Goal: Transaction & Acquisition: Purchase product/service

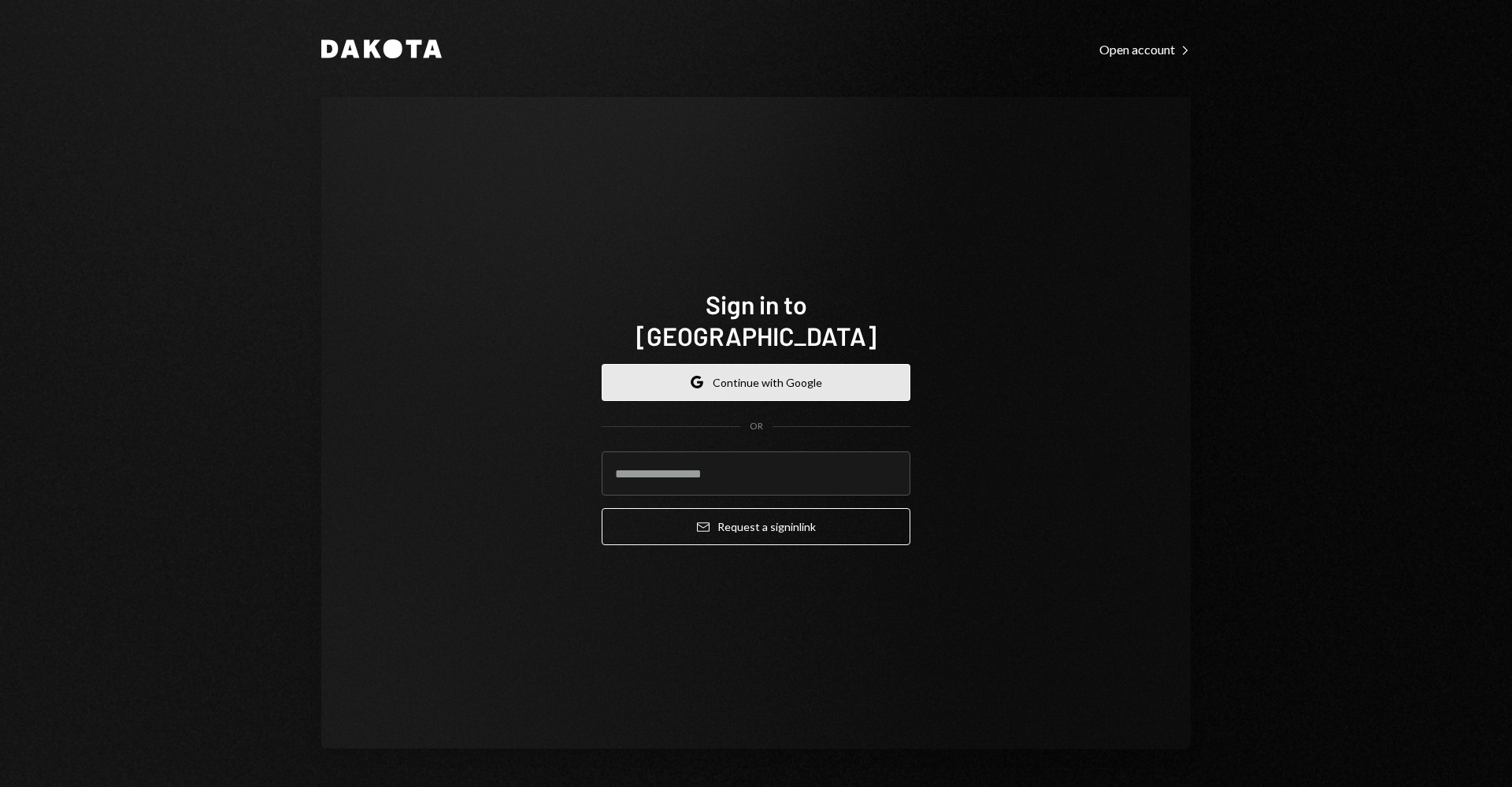
click at [755, 368] on button "Google Continue with Google" at bounding box center [755, 382] width 308 height 37
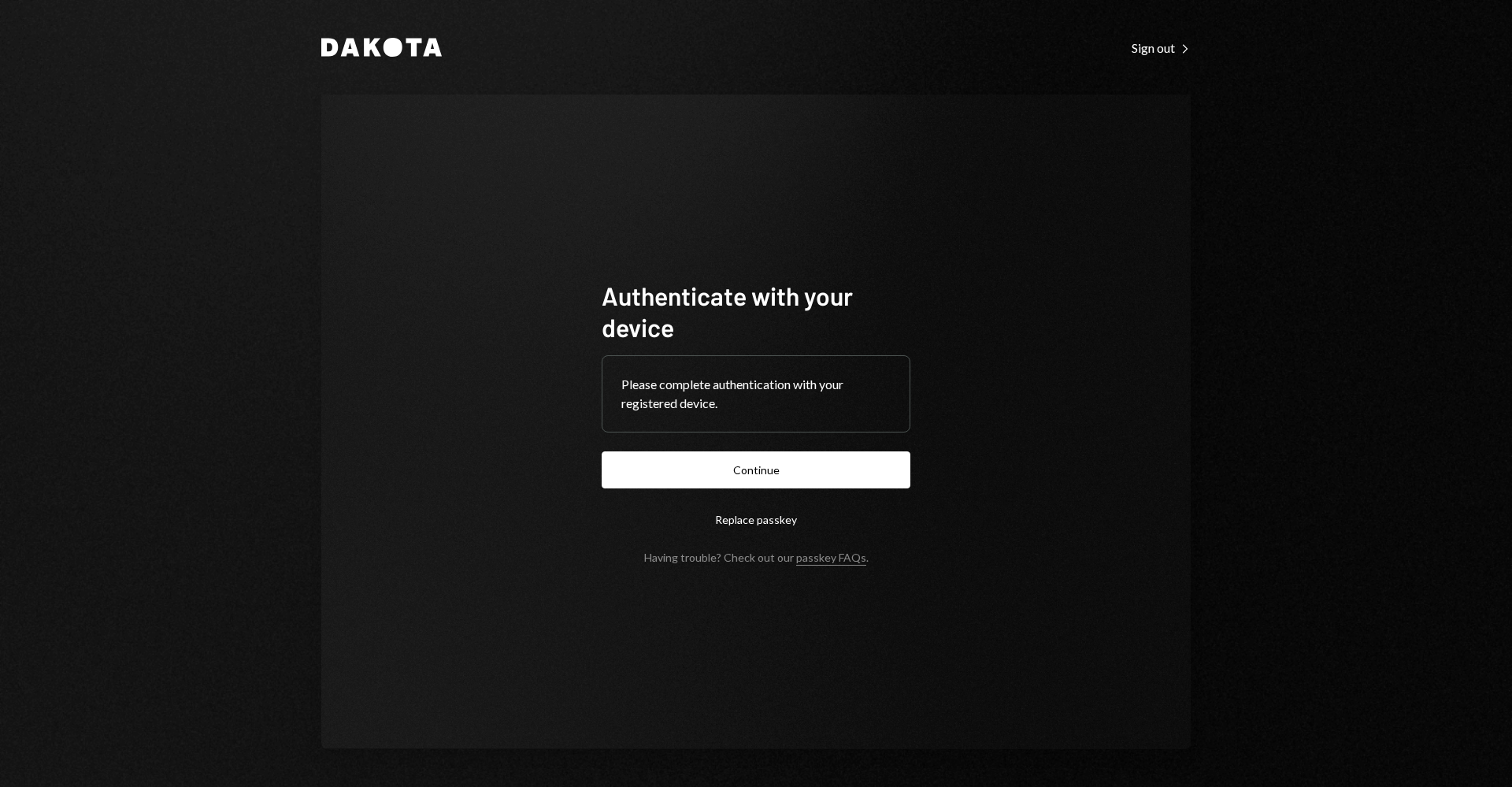
click at [809, 458] on button "Continue" at bounding box center [755, 469] width 308 height 37
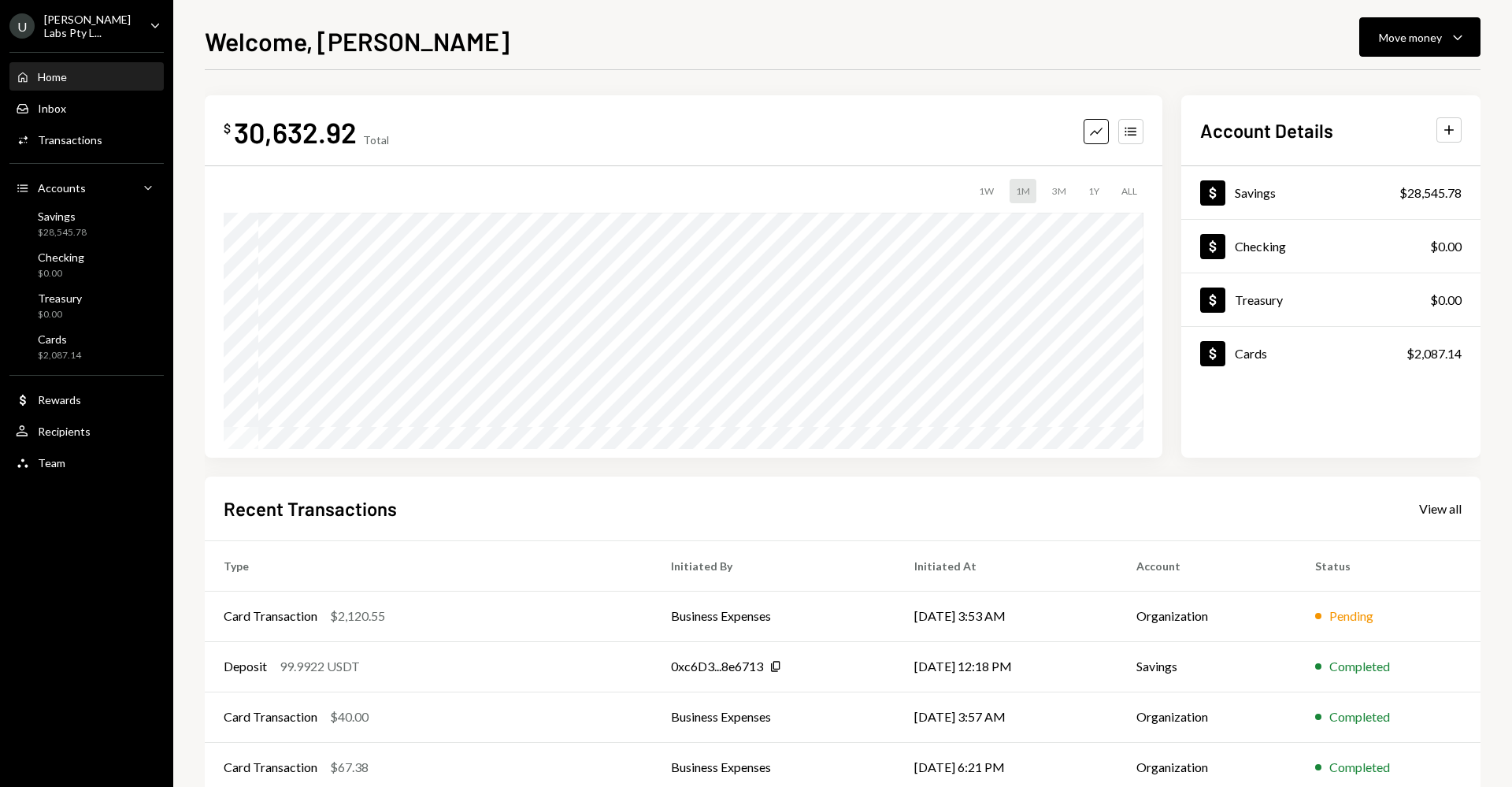
drag, startPoint x: 1422, startPoint y: 38, endPoint x: 1407, endPoint y: 57, distance: 24.2
click at [1422, 38] on div "Move money" at bounding box center [1409, 37] width 63 height 17
click at [1367, 118] on div "Transfer" at bounding box center [1406, 120] width 115 height 17
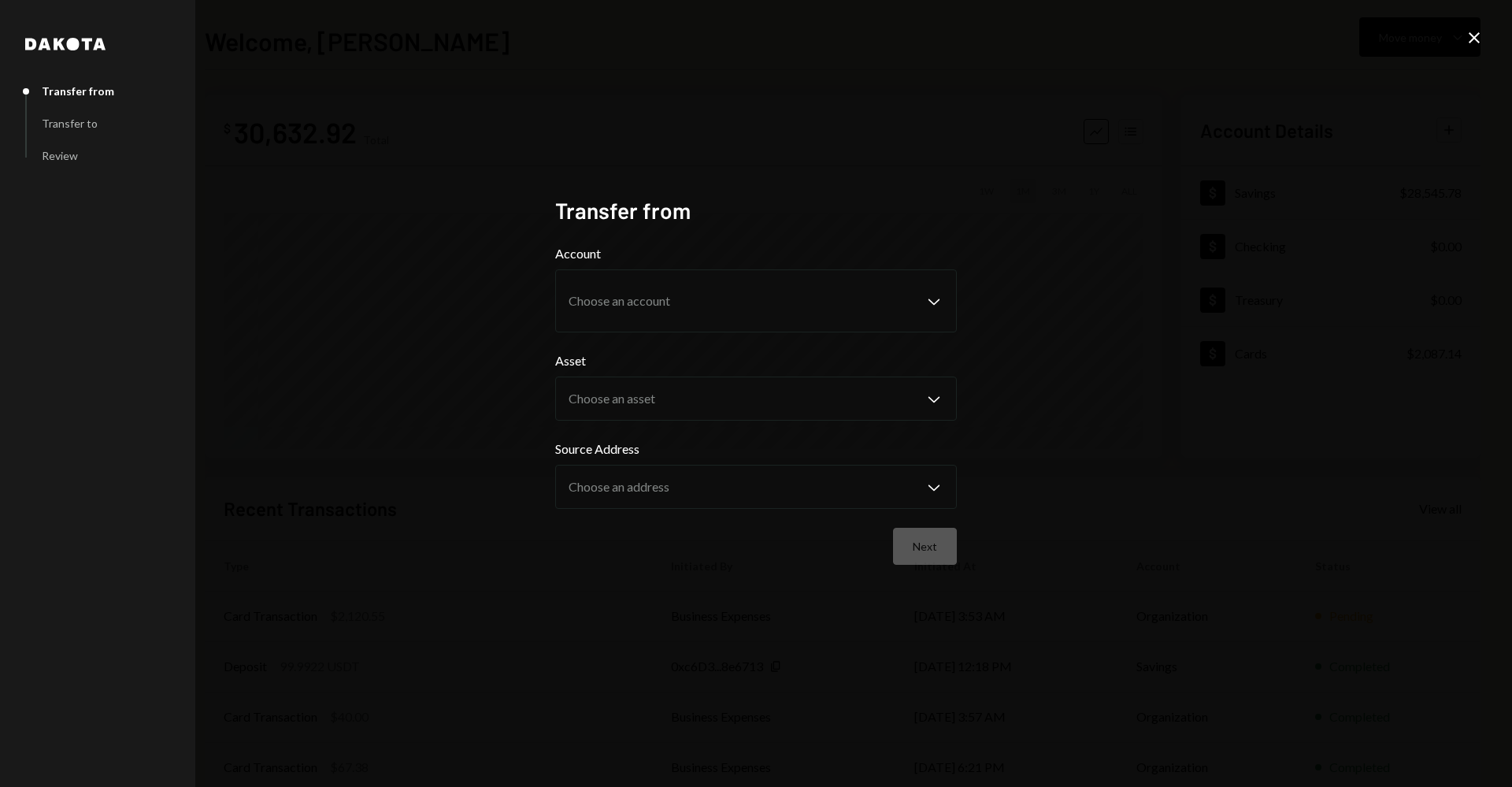
click at [1463, 43] on div "Dakota Transfer from Transfer to Review Transfer from Account Choose an account…" at bounding box center [756, 393] width 1512 height 787
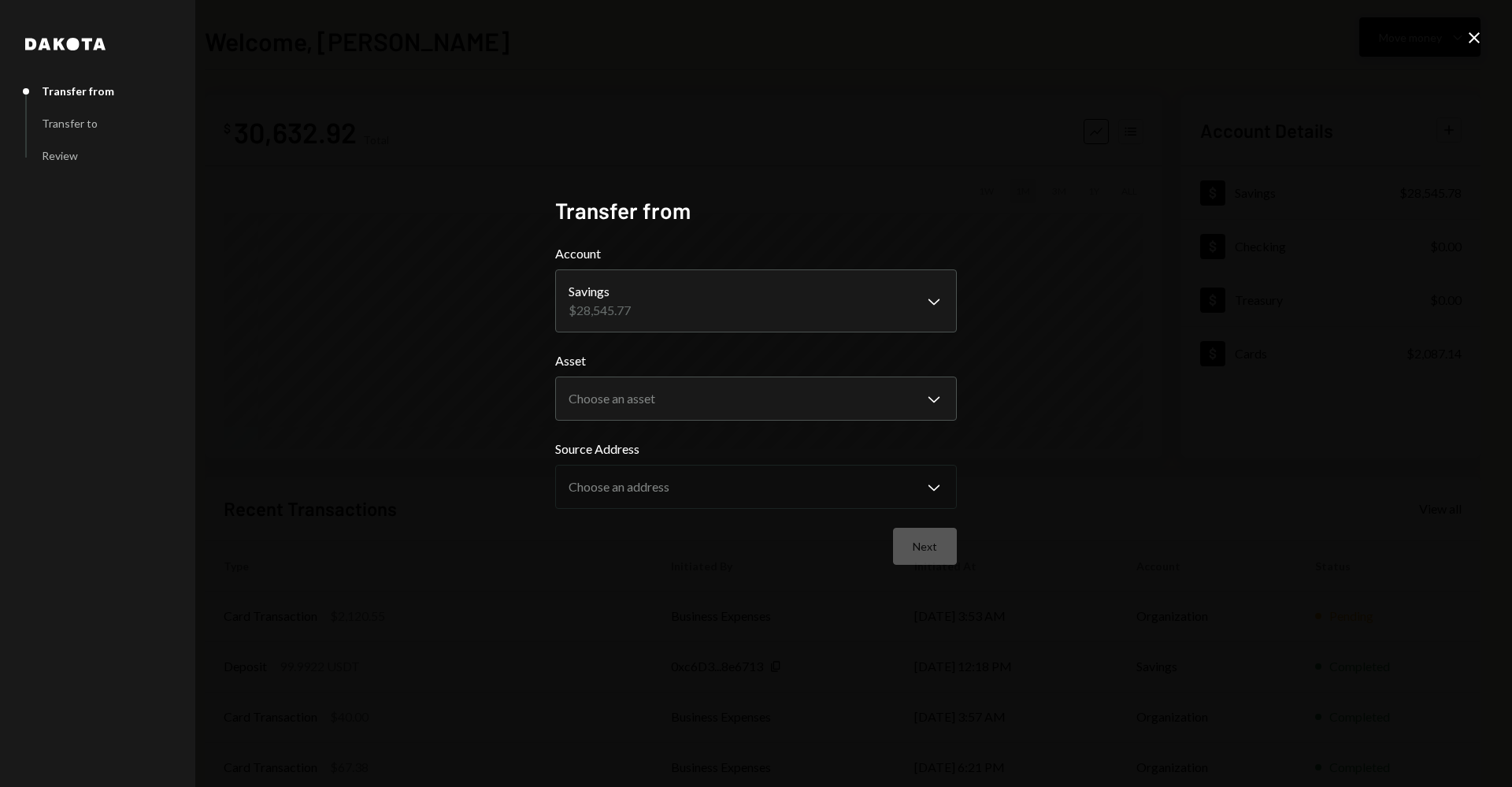
click at [1470, 39] on icon "Close" at bounding box center [1473, 37] width 19 height 19
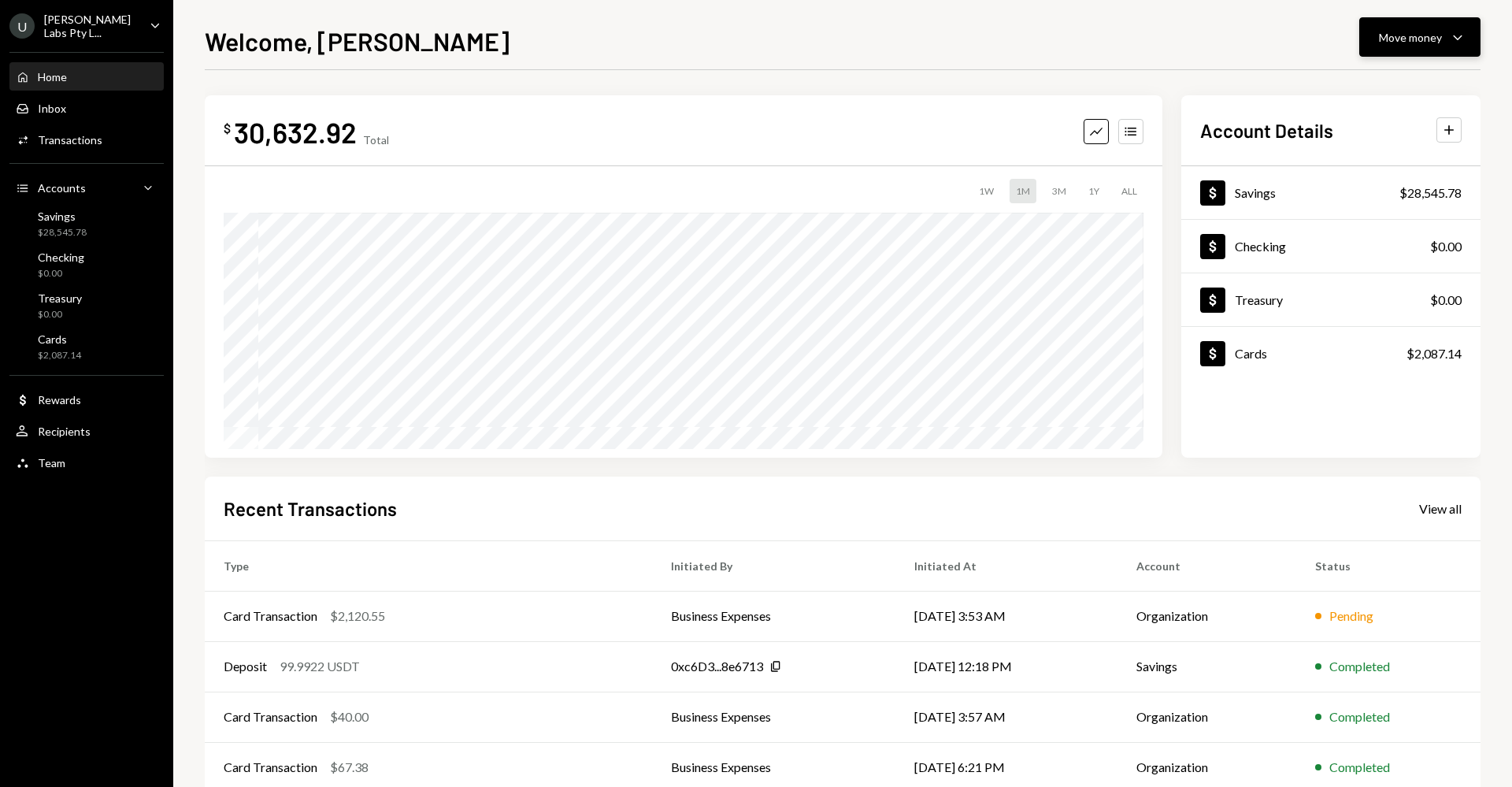
click at [1422, 39] on div "Move money" at bounding box center [1409, 37] width 63 height 17
click at [1377, 73] on div "Withdraw Send" at bounding box center [1395, 85] width 158 height 36
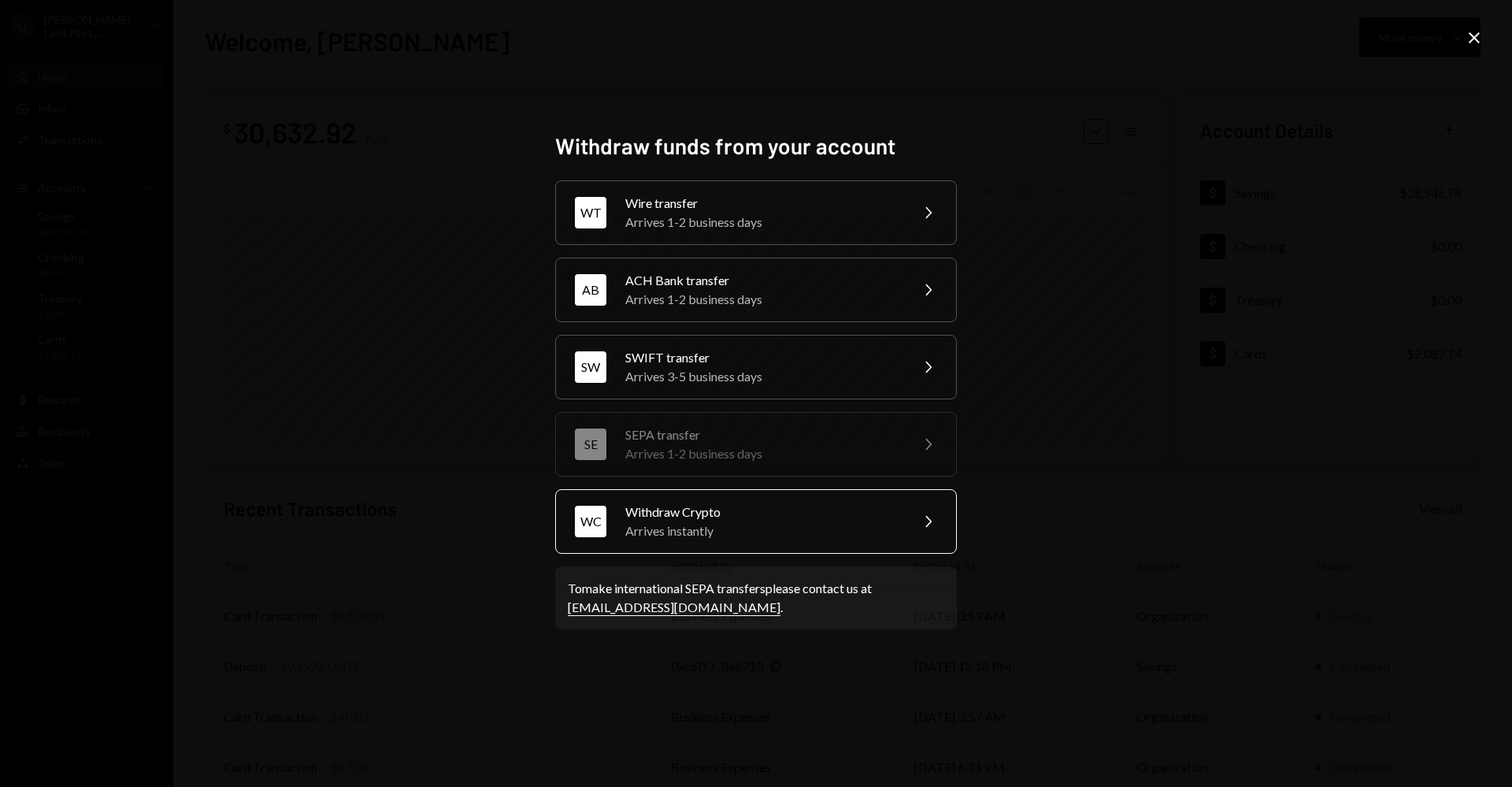
click at [718, 522] on div "Arrives instantly" at bounding box center [762, 531] width 274 height 19
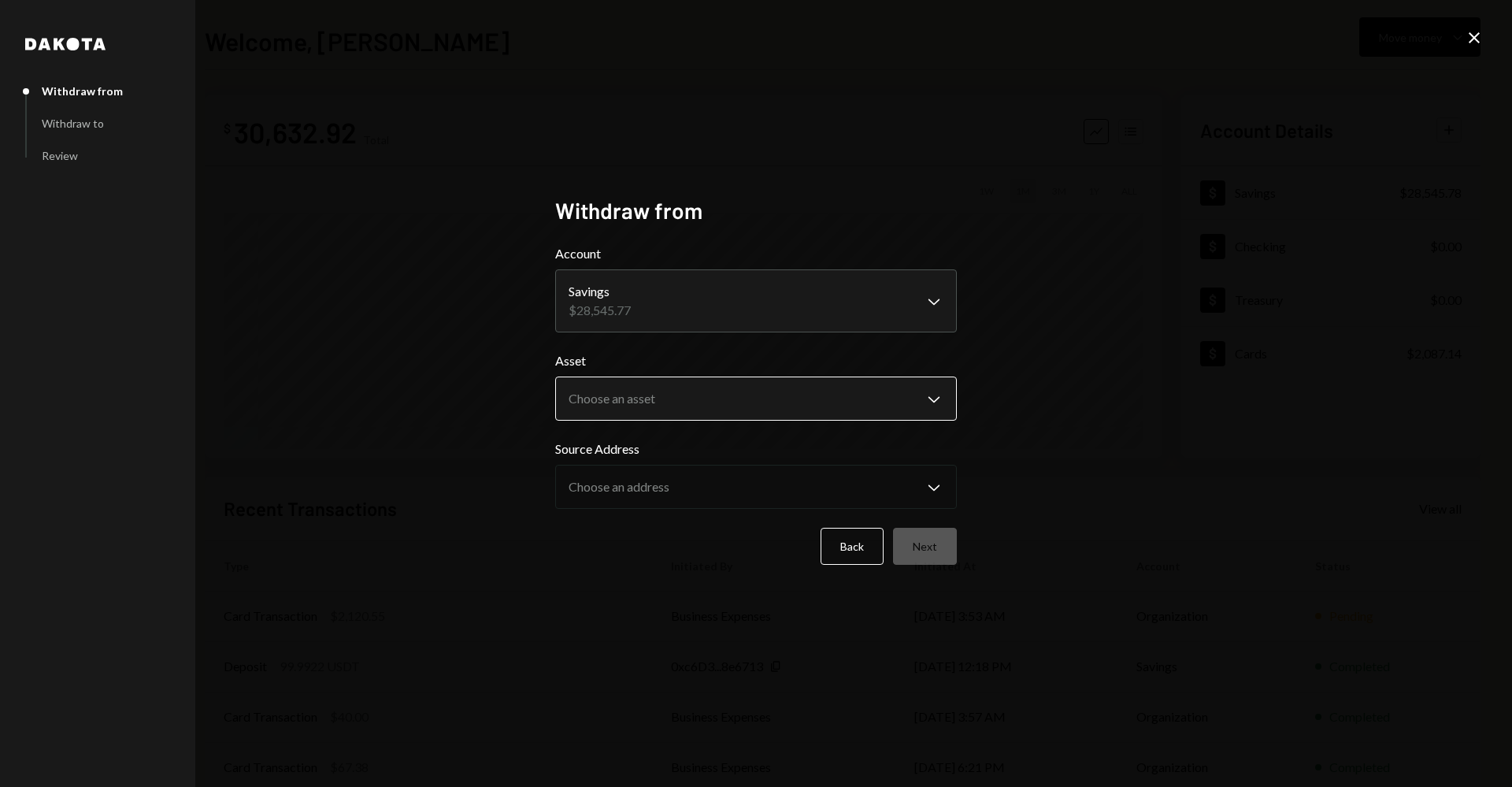
click at [731, 405] on body "**********" at bounding box center [756, 393] width 1512 height 787
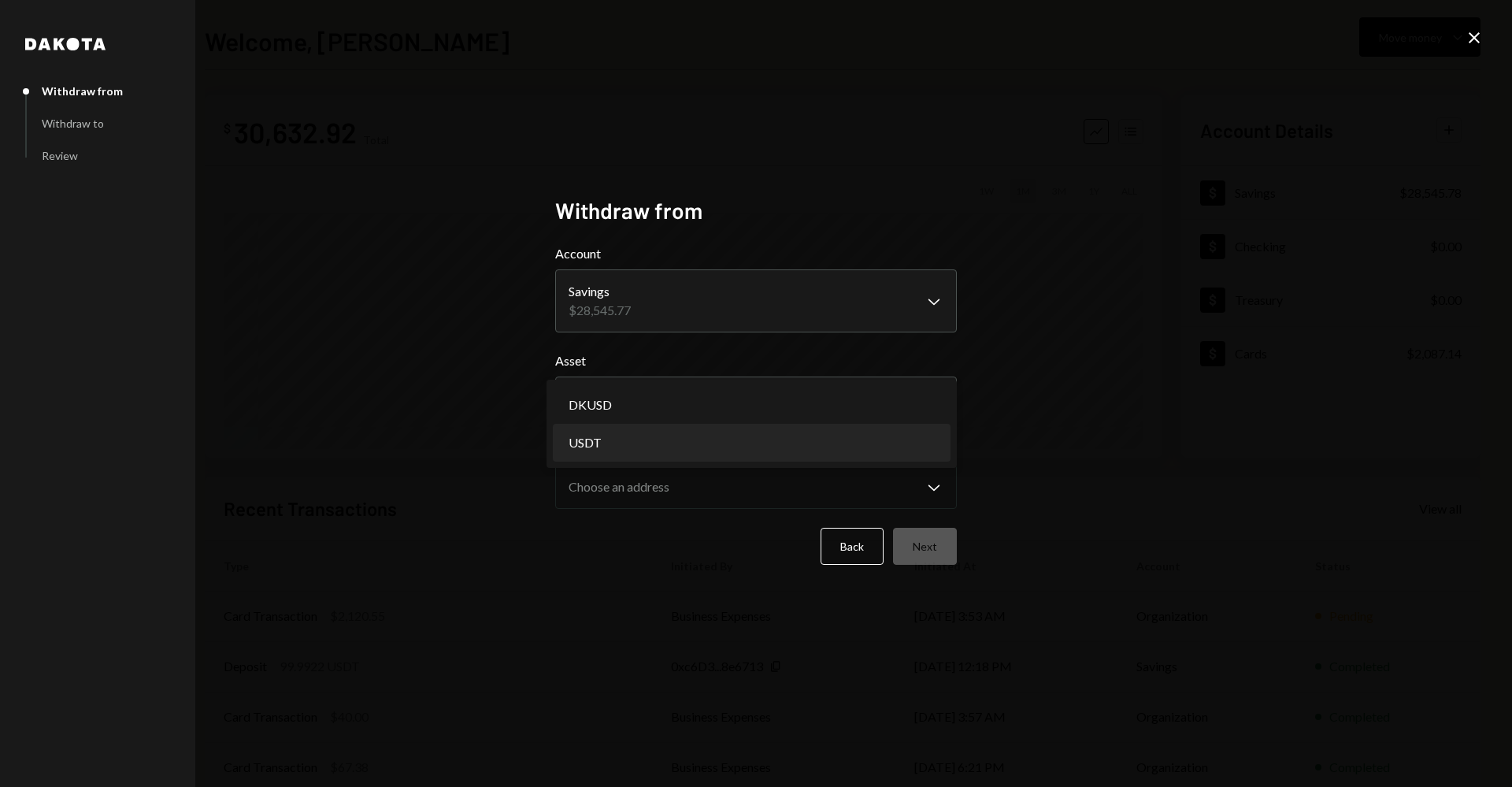
select select "****"
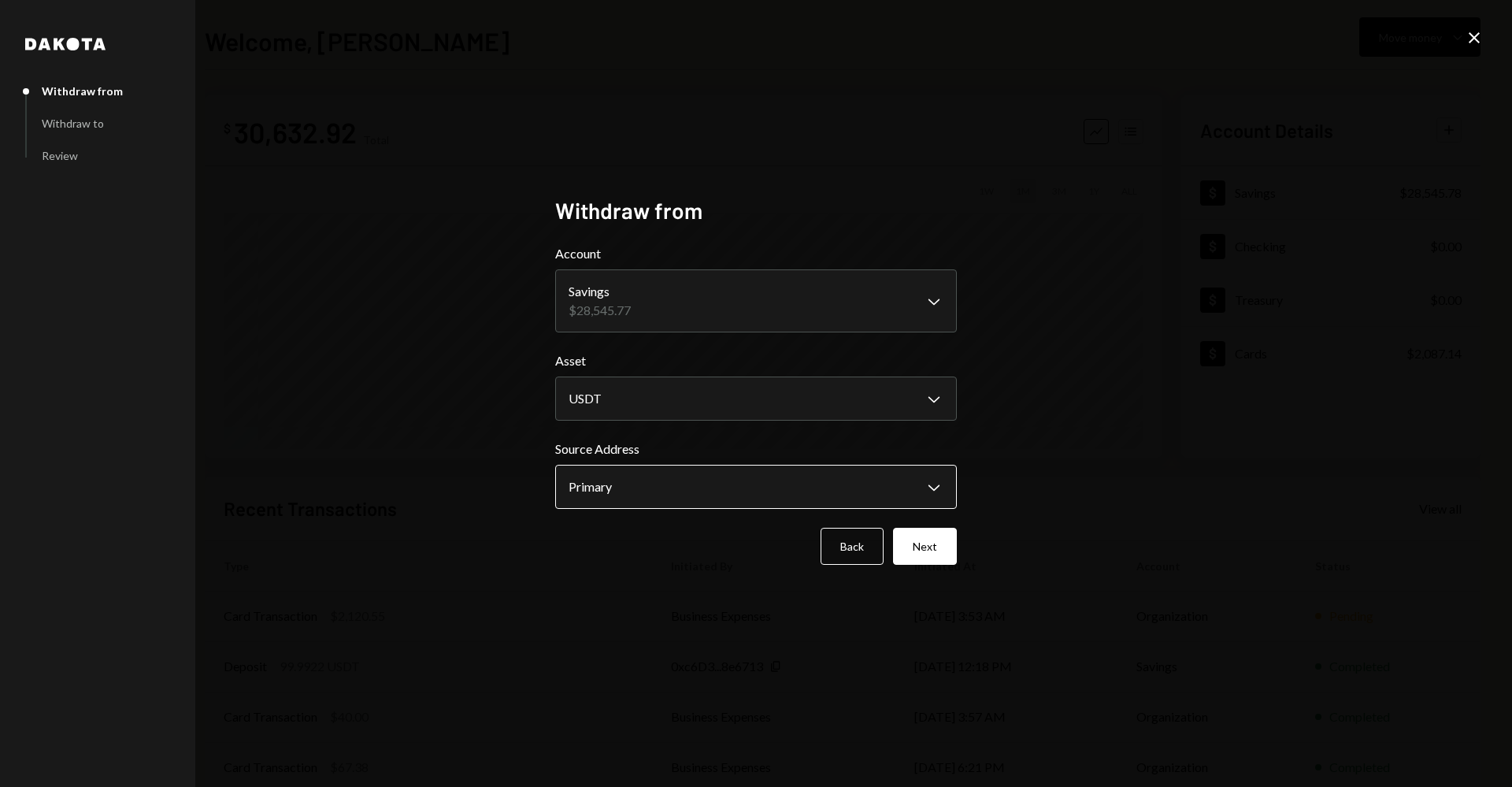
click at [743, 484] on body "**********" at bounding box center [756, 393] width 1512 height 787
drag, startPoint x: 1048, startPoint y: 490, endPoint x: 952, endPoint y: 542, distance: 109.2
click at [1048, 491] on div "**********" at bounding box center [756, 393] width 1512 height 787
click at [942, 546] on button "Next" at bounding box center [925, 546] width 64 height 37
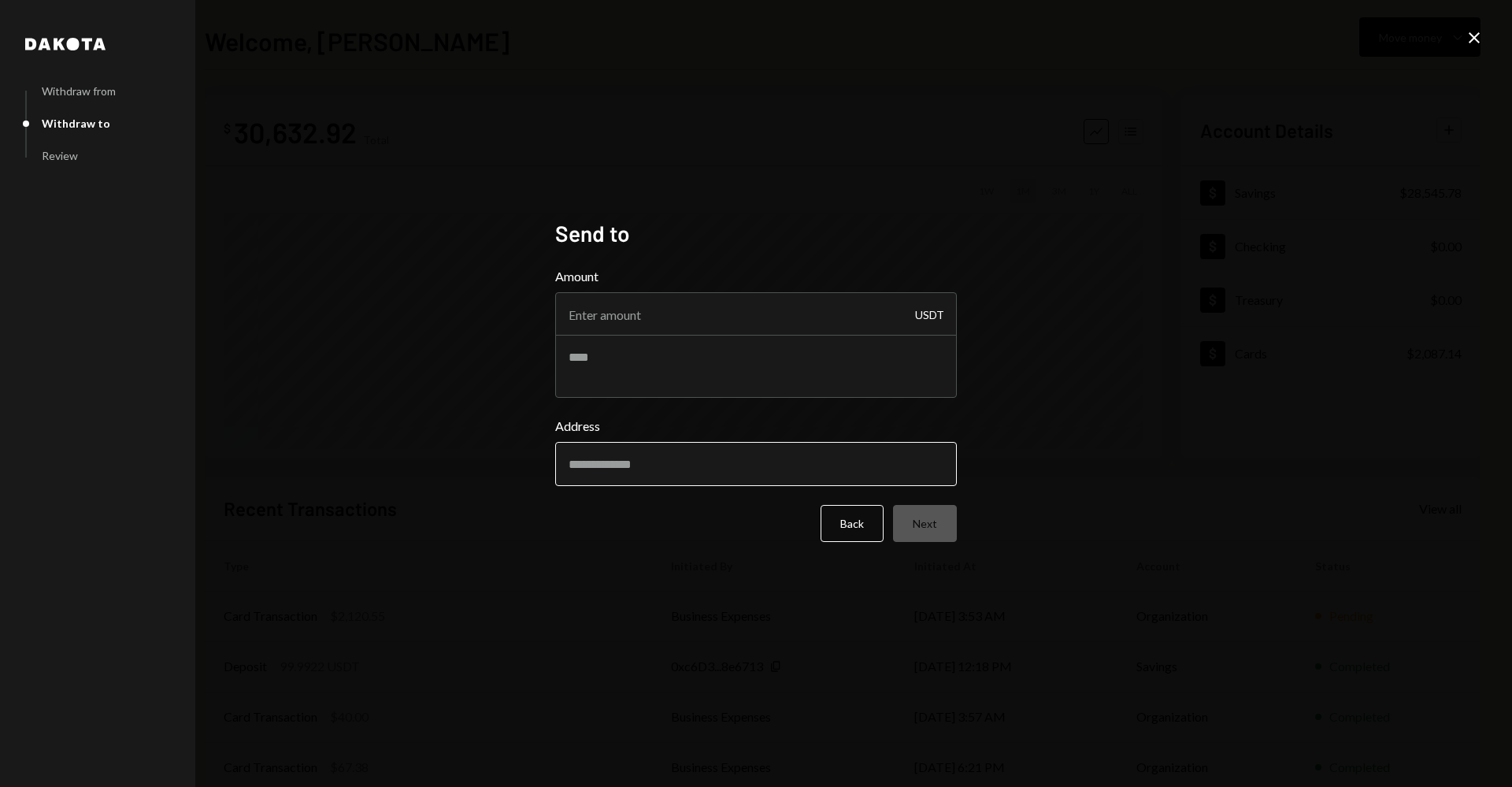
click at [709, 461] on input "Address" at bounding box center [756, 464] width 402 height 44
paste input "**********"
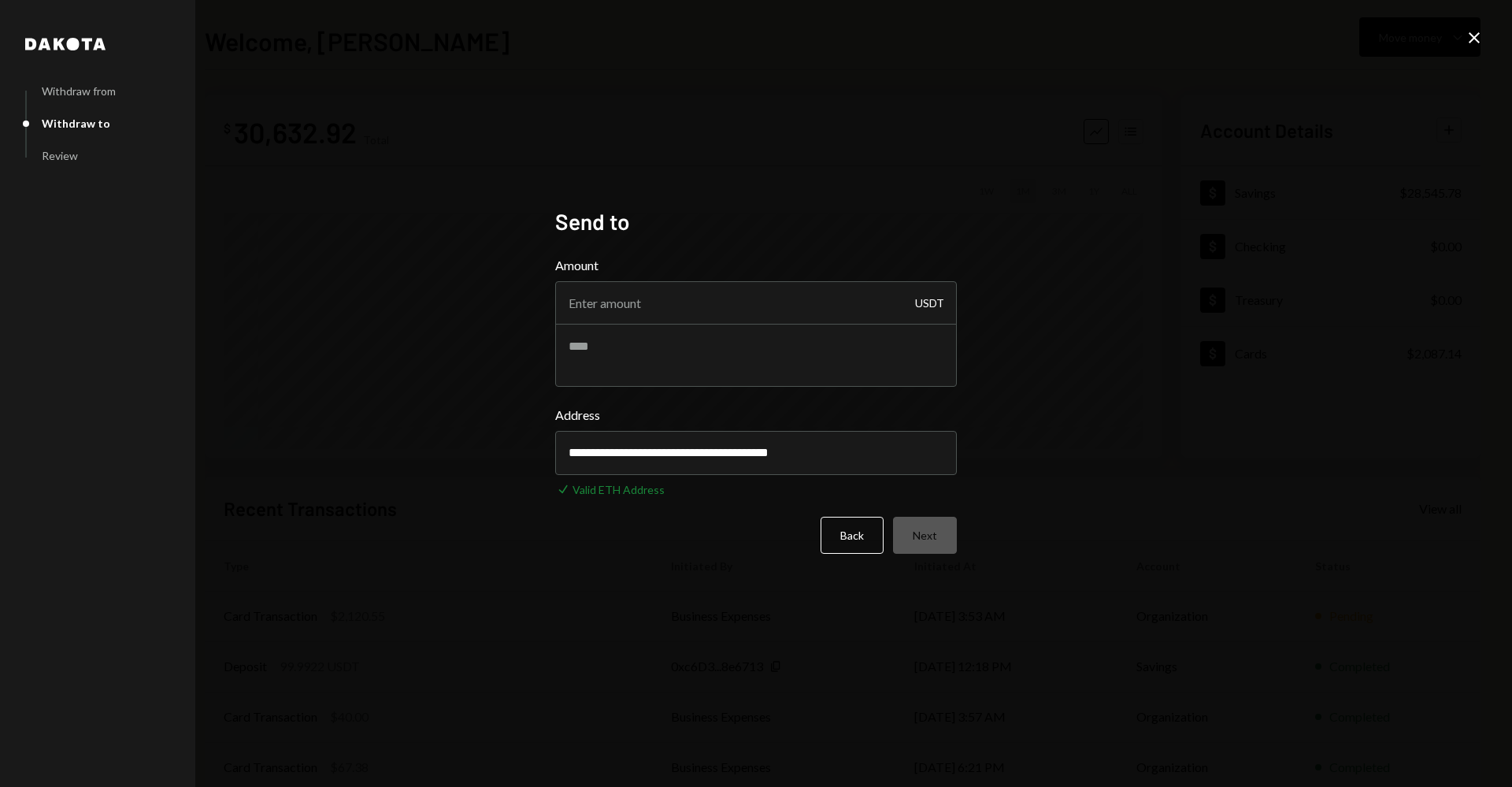
type input "**********"
click at [1062, 433] on div "**********" at bounding box center [756, 393] width 1512 height 787
click at [810, 348] on textarea at bounding box center [756, 354] width 402 height 63
click at [810, 350] on textarea at bounding box center [756, 354] width 402 height 63
click at [828, 316] on input "Amount" at bounding box center [756, 303] width 402 height 44
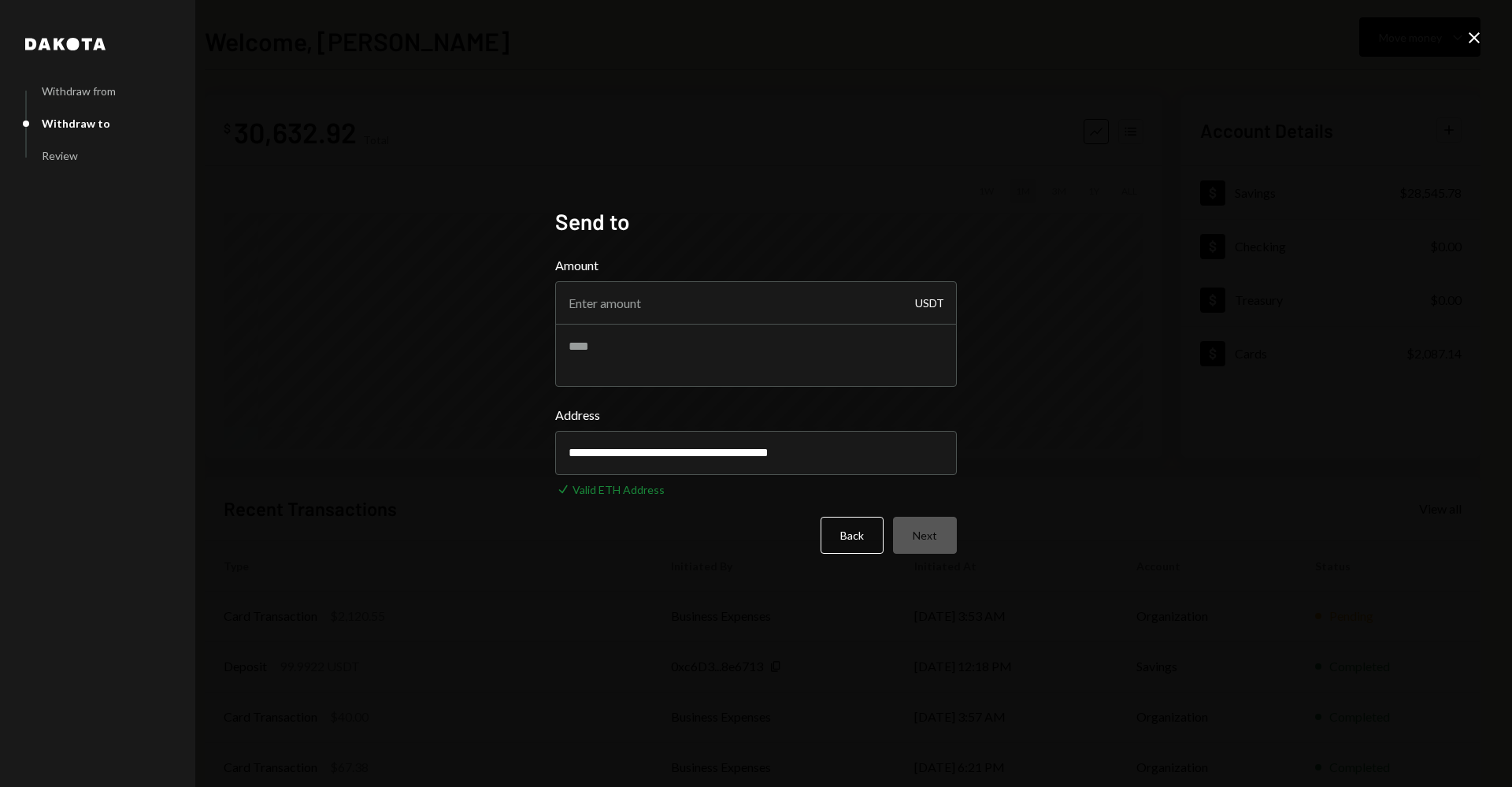
drag, startPoint x: 959, startPoint y: 293, endPoint x: 952, endPoint y: 302, distance: 11.4
click at [958, 294] on div "**********" at bounding box center [756, 393] width 440 height 409
click at [945, 305] on input "Amount" at bounding box center [756, 303] width 402 height 44
drag, startPoint x: 945, startPoint y: 305, endPoint x: 823, endPoint y: 299, distance: 122.1
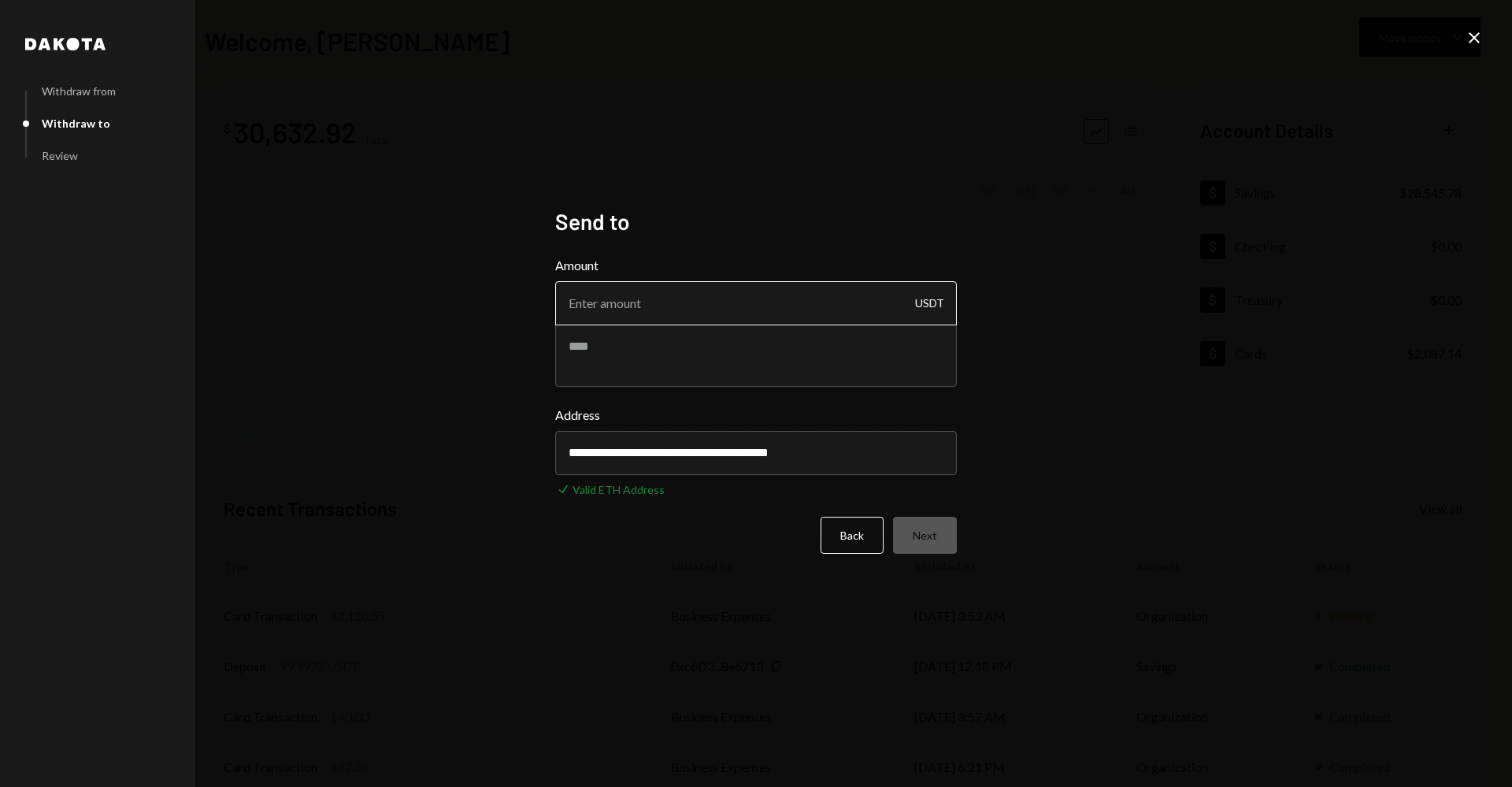
click at [926, 305] on div "USDT" at bounding box center [756, 303] width 402 height 44
click at [823, 299] on input "Amount" at bounding box center [756, 303] width 402 height 44
click at [911, 144] on div "**********" at bounding box center [756, 393] width 1512 height 787
click at [878, 523] on button "Back" at bounding box center [852, 535] width 63 height 37
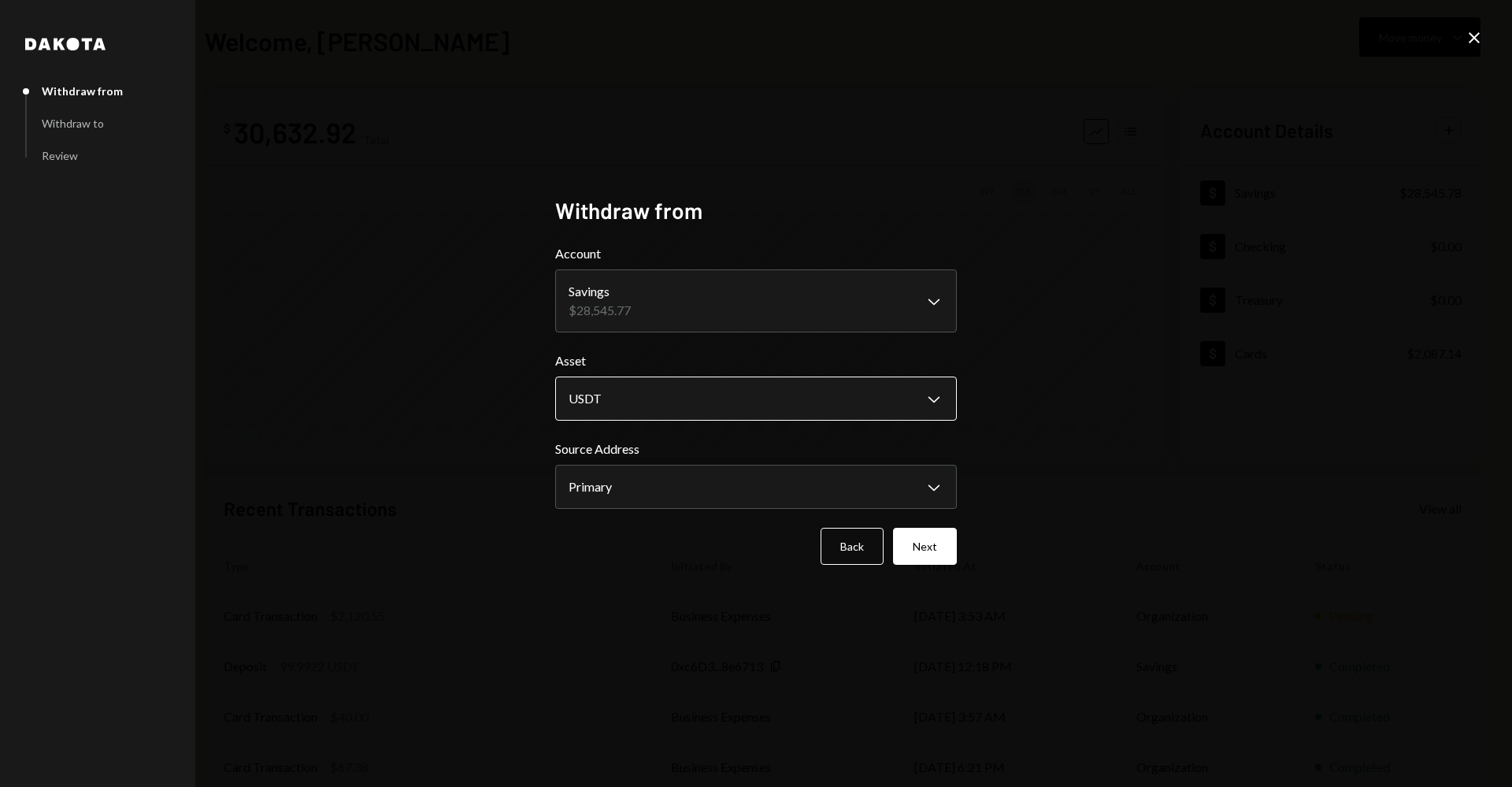
click at [756, 398] on body "**********" at bounding box center [756, 393] width 1512 height 787
click at [839, 553] on button "Back" at bounding box center [852, 546] width 63 height 37
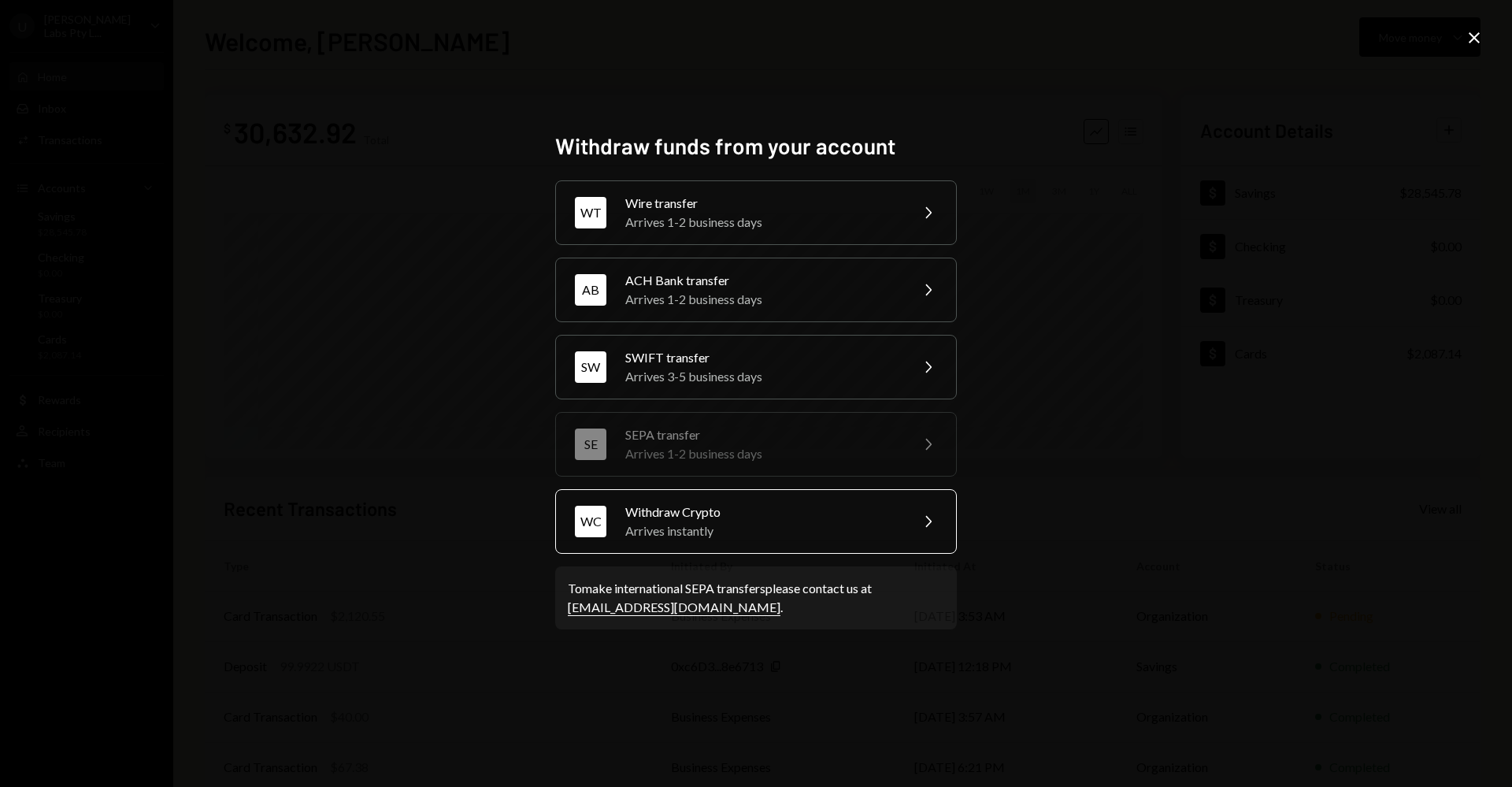
click at [804, 537] on div "Arrives instantly" at bounding box center [762, 531] width 274 height 19
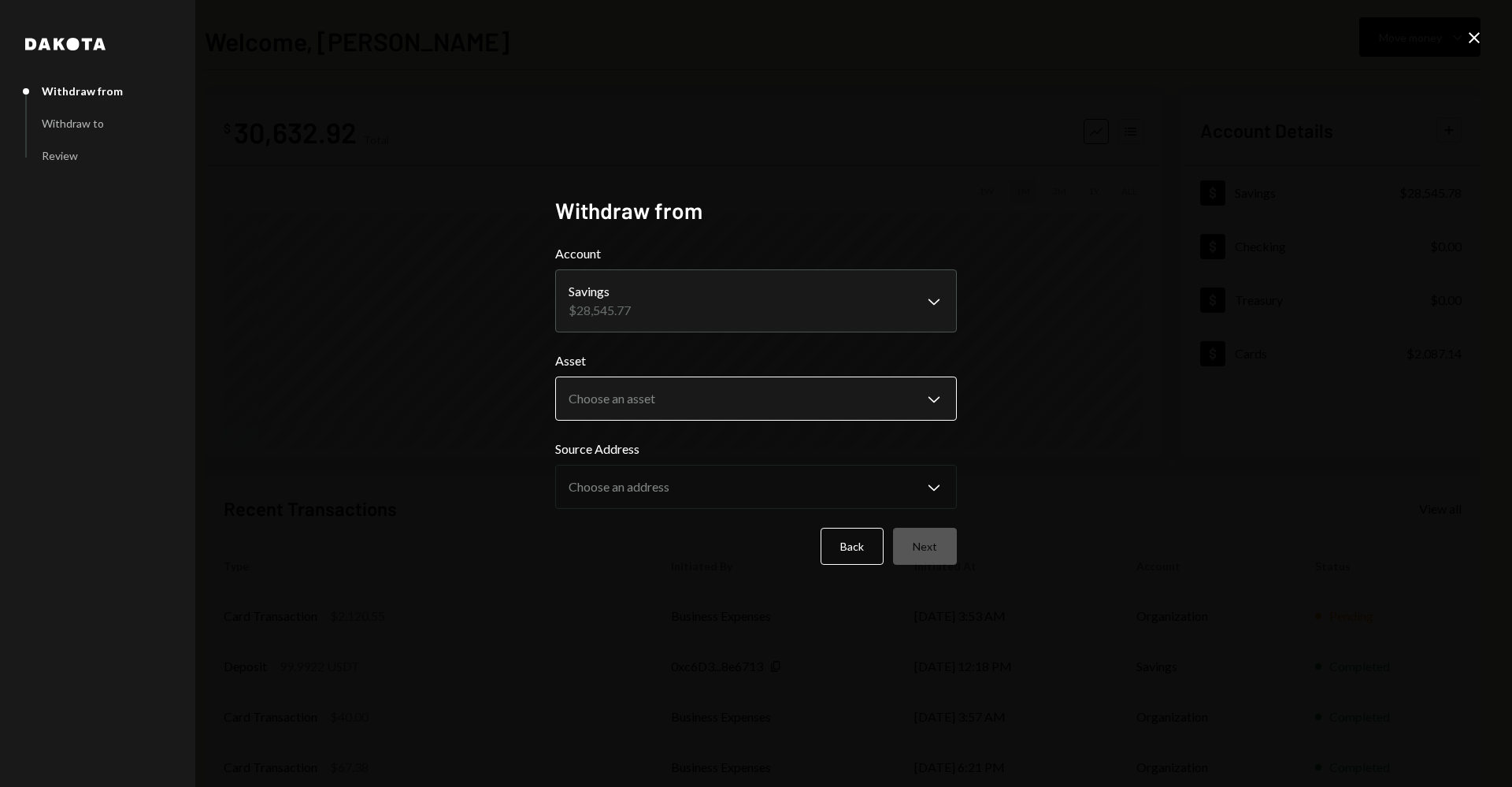
click at [758, 383] on body "**********" at bounding box center [756, 393] width 1512 height 787
click at [710, 462] on div "DKUSD USDT" at bounding box center [751, 424] width 410 height 88
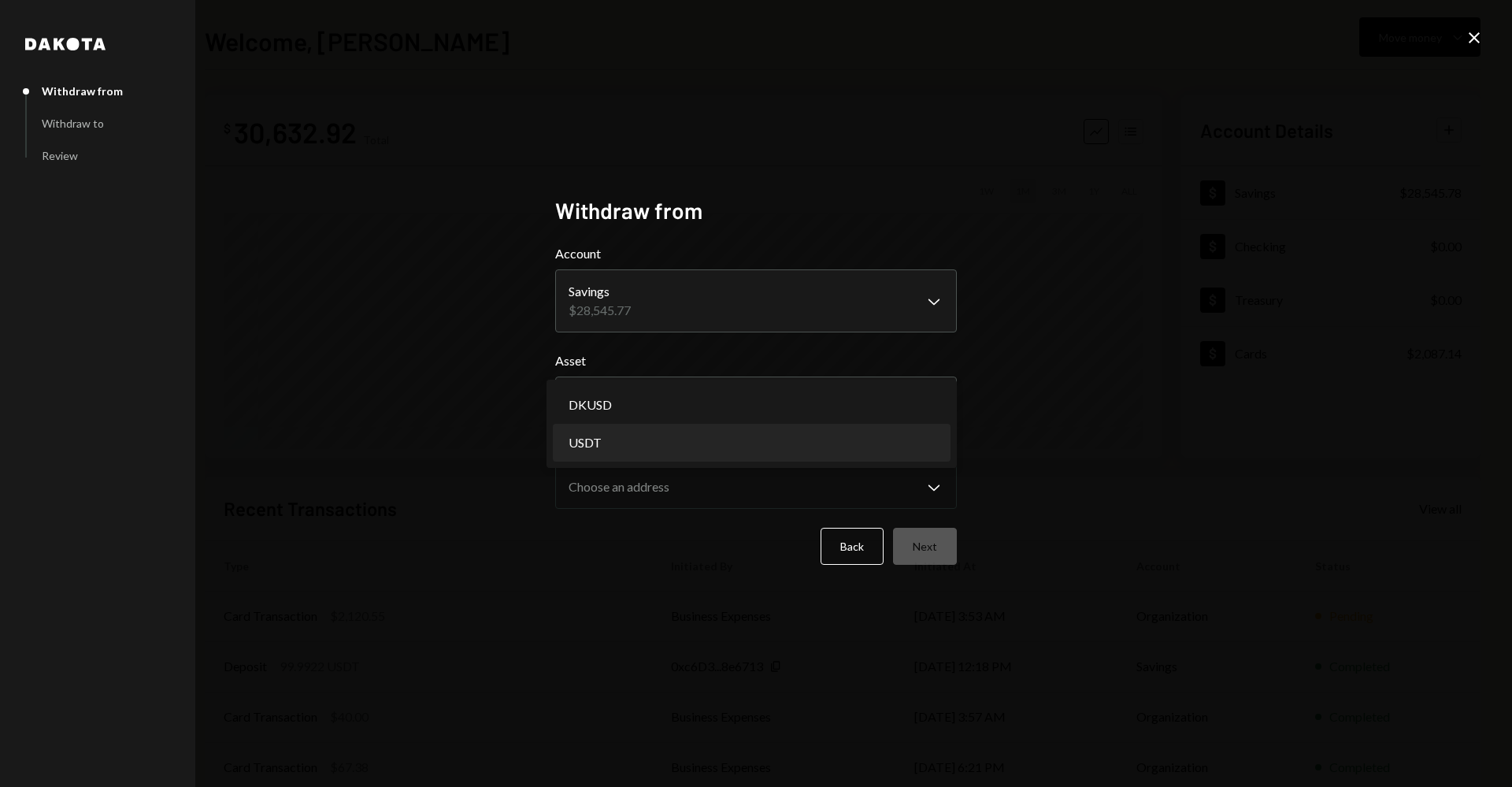
select select "****"
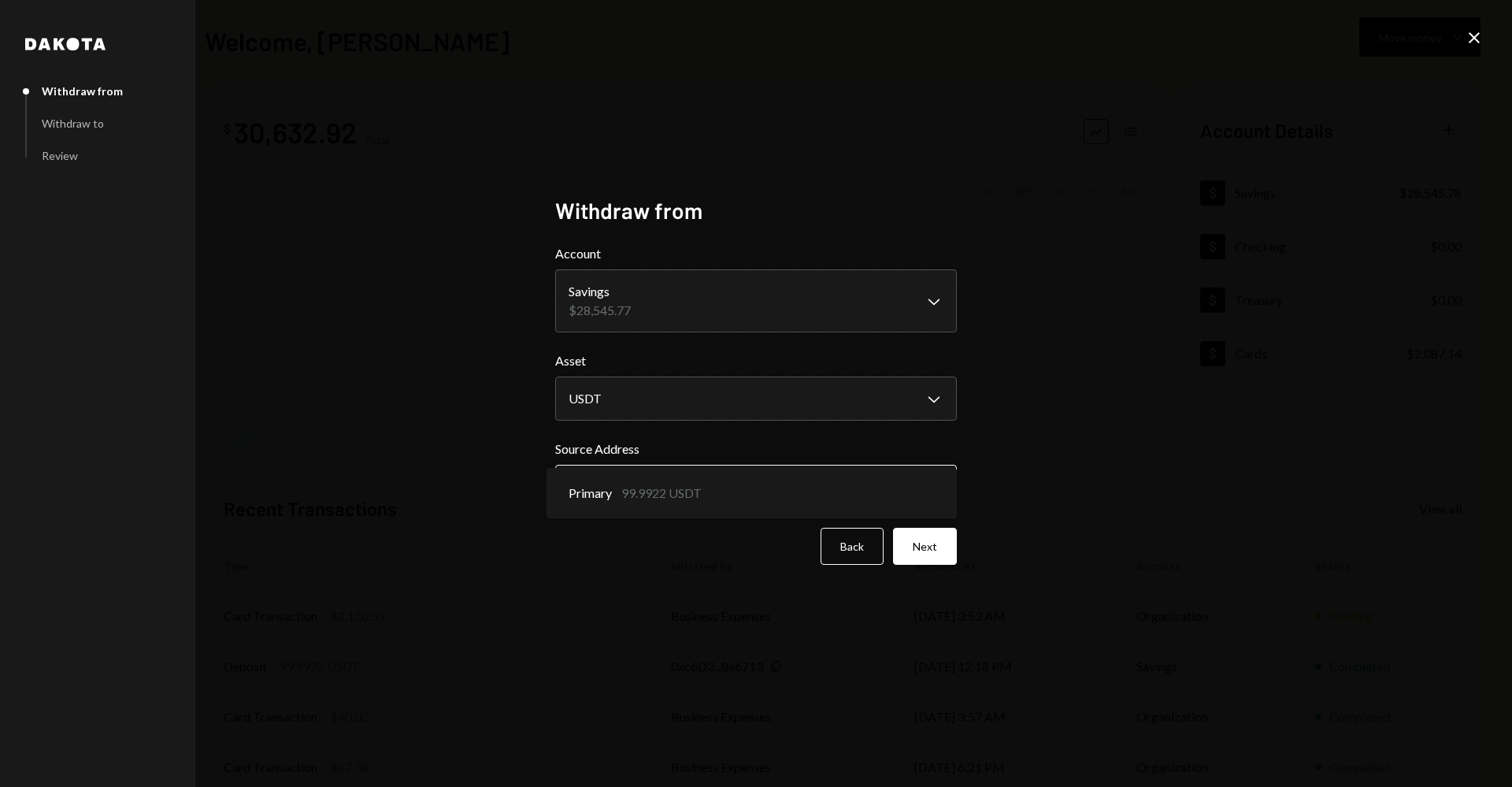
click at [711, 473] on body "**********" at bounding box center [756, 393] width 1512 height 787
click at [925, 548] on button "Next" at bounding box center [925, 546] width 64 height 37
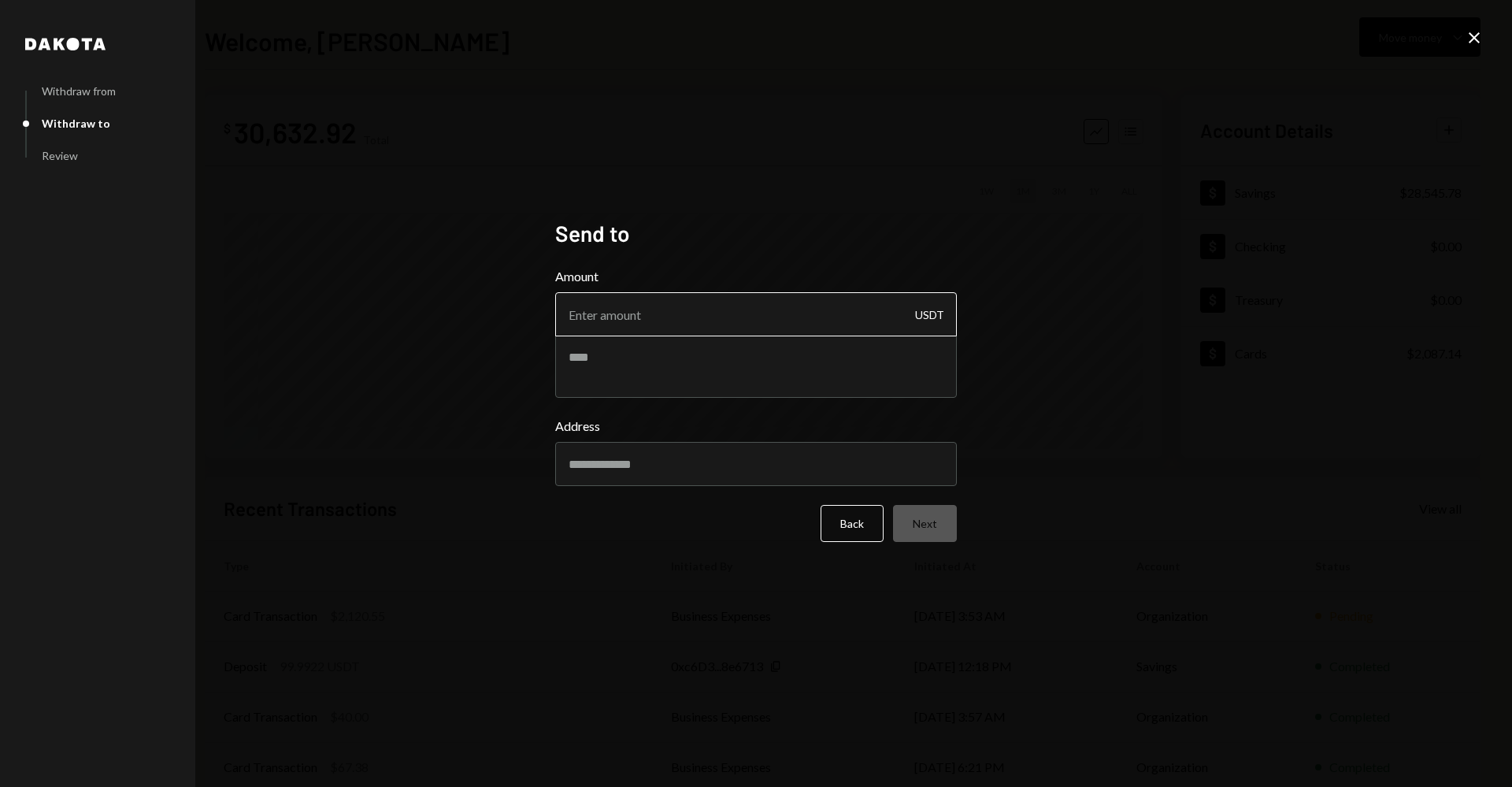
click at [731, 312] on input "Amount" at bounding box center [756, 314] width 402 height 44
type input "99.9922"
click at [841, 520] on button "Back" at bounding box center [852, 523] width 63 height 37
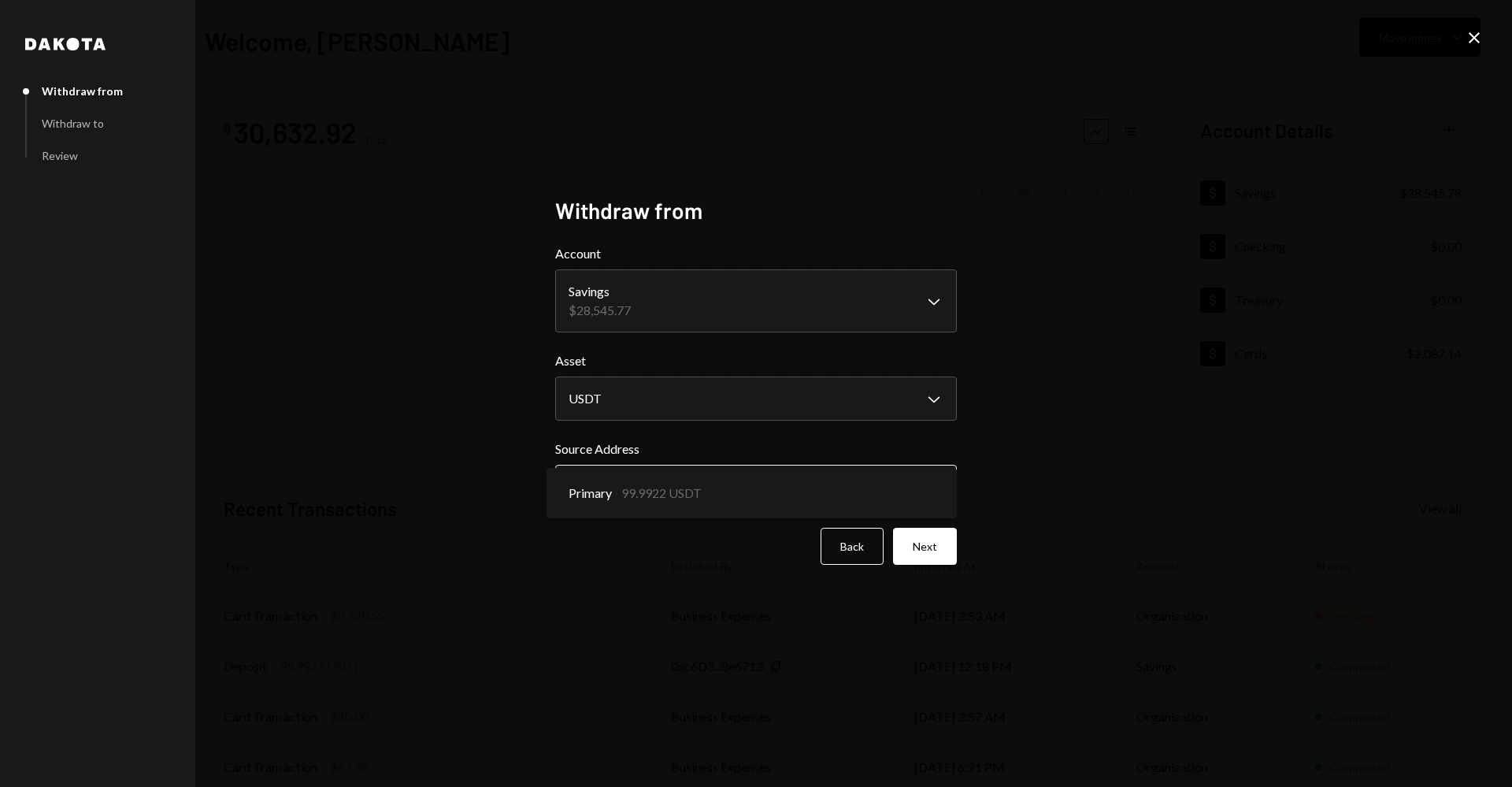
click at [863, 507] on body "**********" at bounding box center [756, 393] width 1512 height 787
drag, startPoint x: 1113, startPoint y: 545, endPoint x: 913, endPoint y: 556, distance: 200.3
click at [1109, 545] on div "**********" at bounding box center [756, 393] width 1512 height 787
click at [912, 556] on button "Next" at bounding box center [925, 546] width 64 height 37
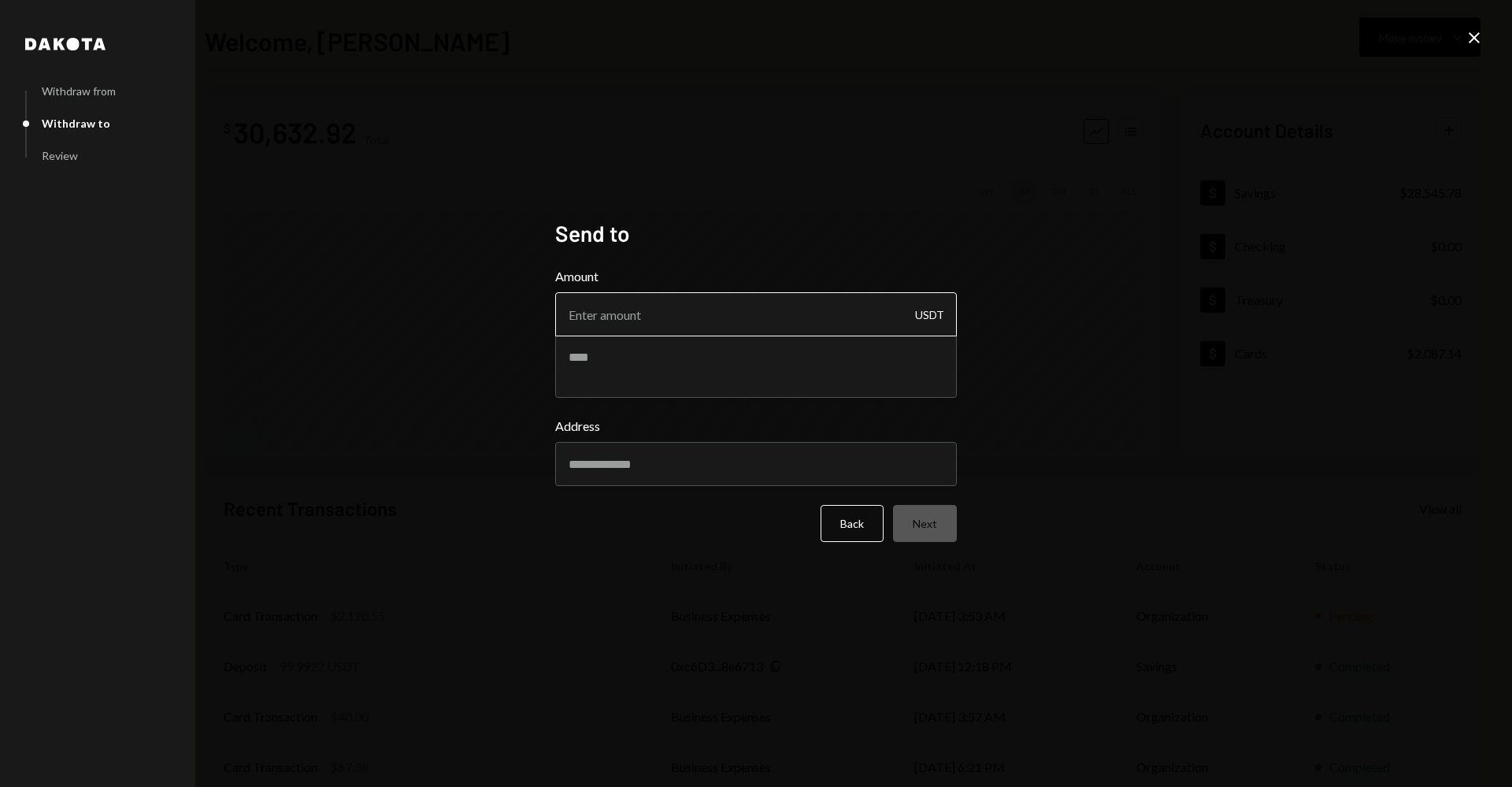
click at [747, 323] on input "Amount" at bounding box center [756, 314] width 402 height 44
type input "99.9922"
click at [707, 438] on div "Address" at bounding box center [756, 451] width 402 height 69
click at [705, 469] on input "Address" at bounding box center [756, 464] width 402 height 44
paste input "**********"
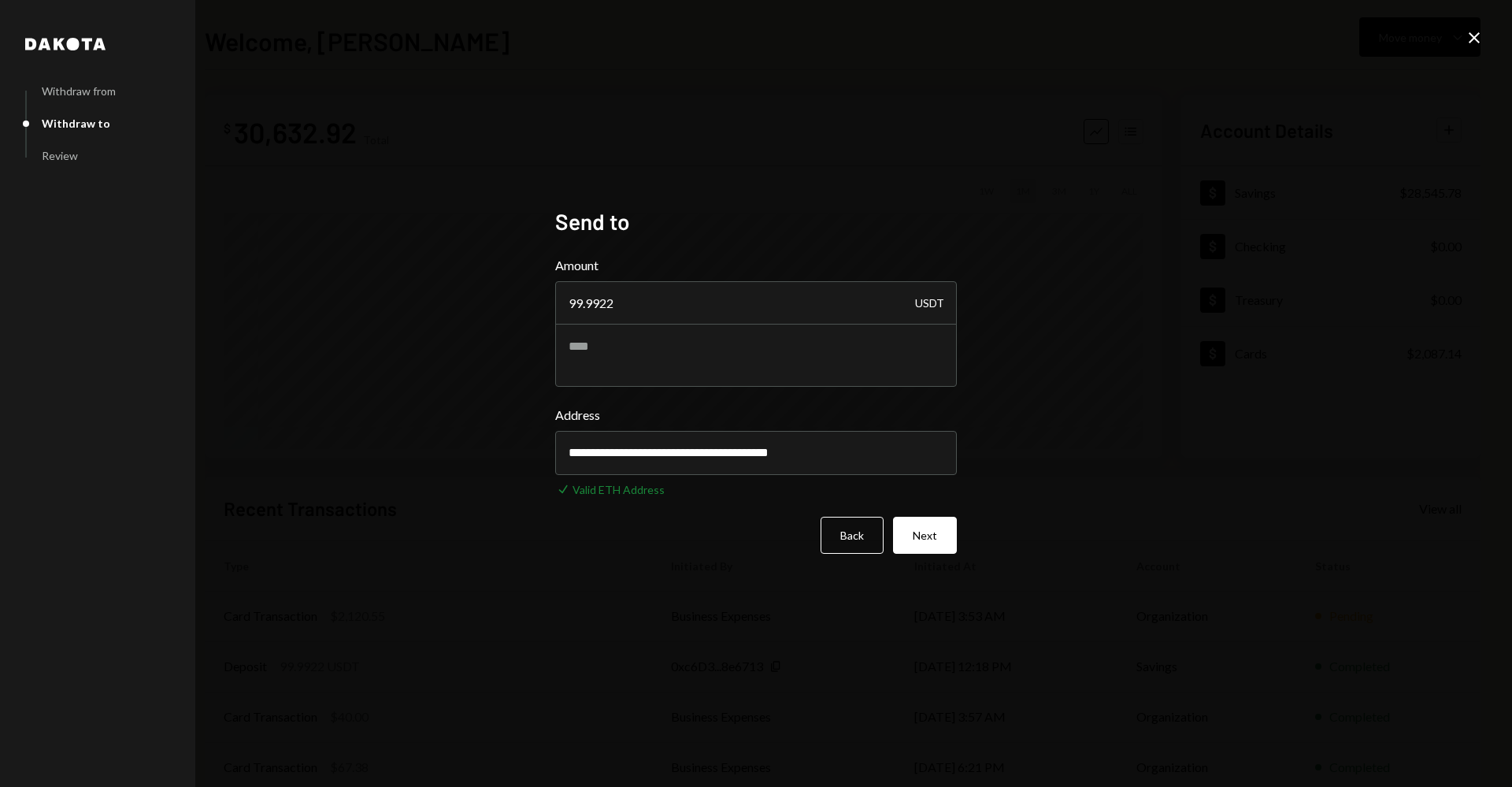
type input "**********"
click at [1072, 418] on div "**********" at bounding box center [756, 393] width 1512 height 787
click at [930, 531] on button "Next" at bounding box center [925, 535] width 64 height 37
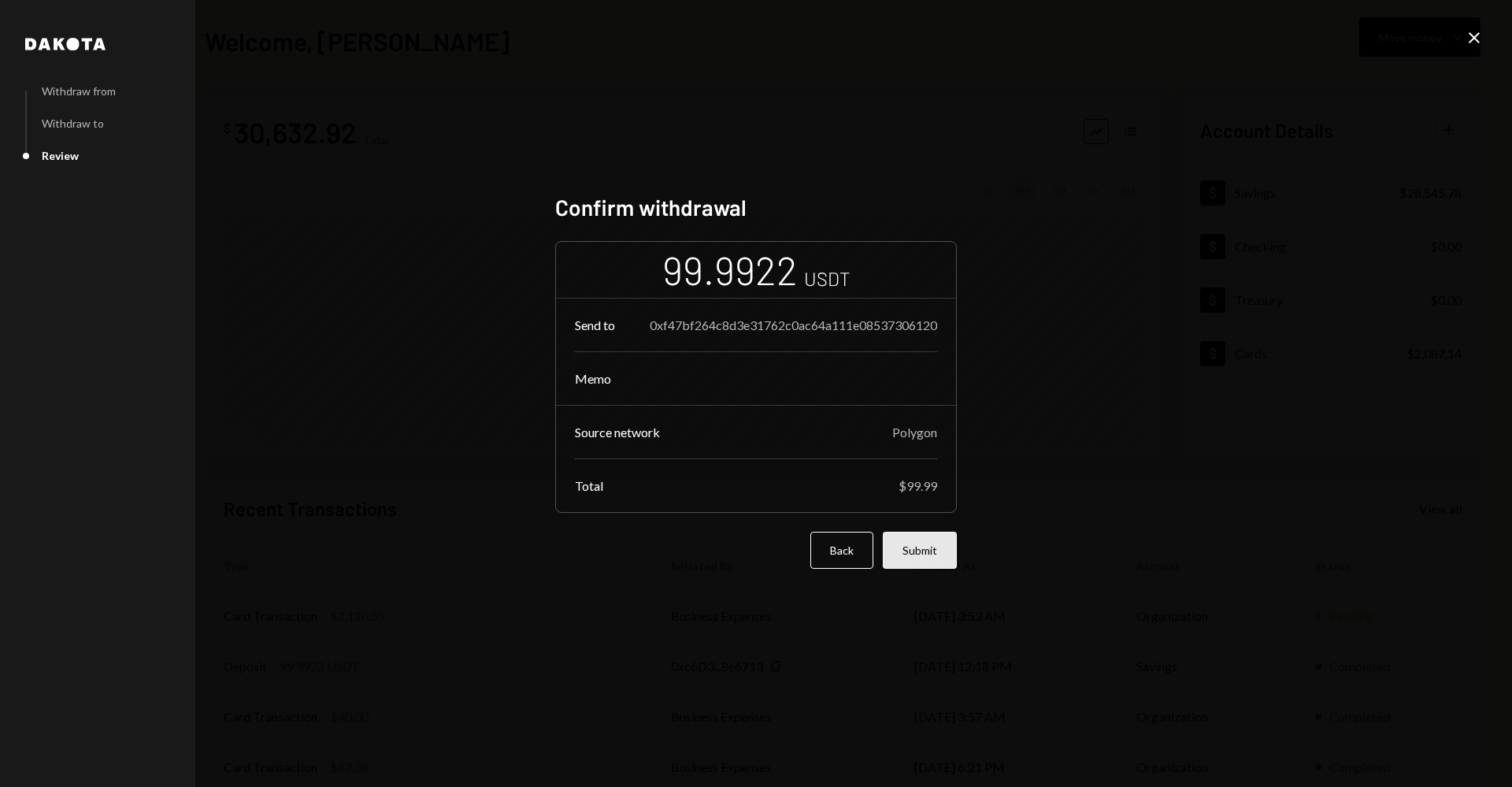
click at [934, 556] on button "Submit" at bounding box center [920, 550] width 74 height 37
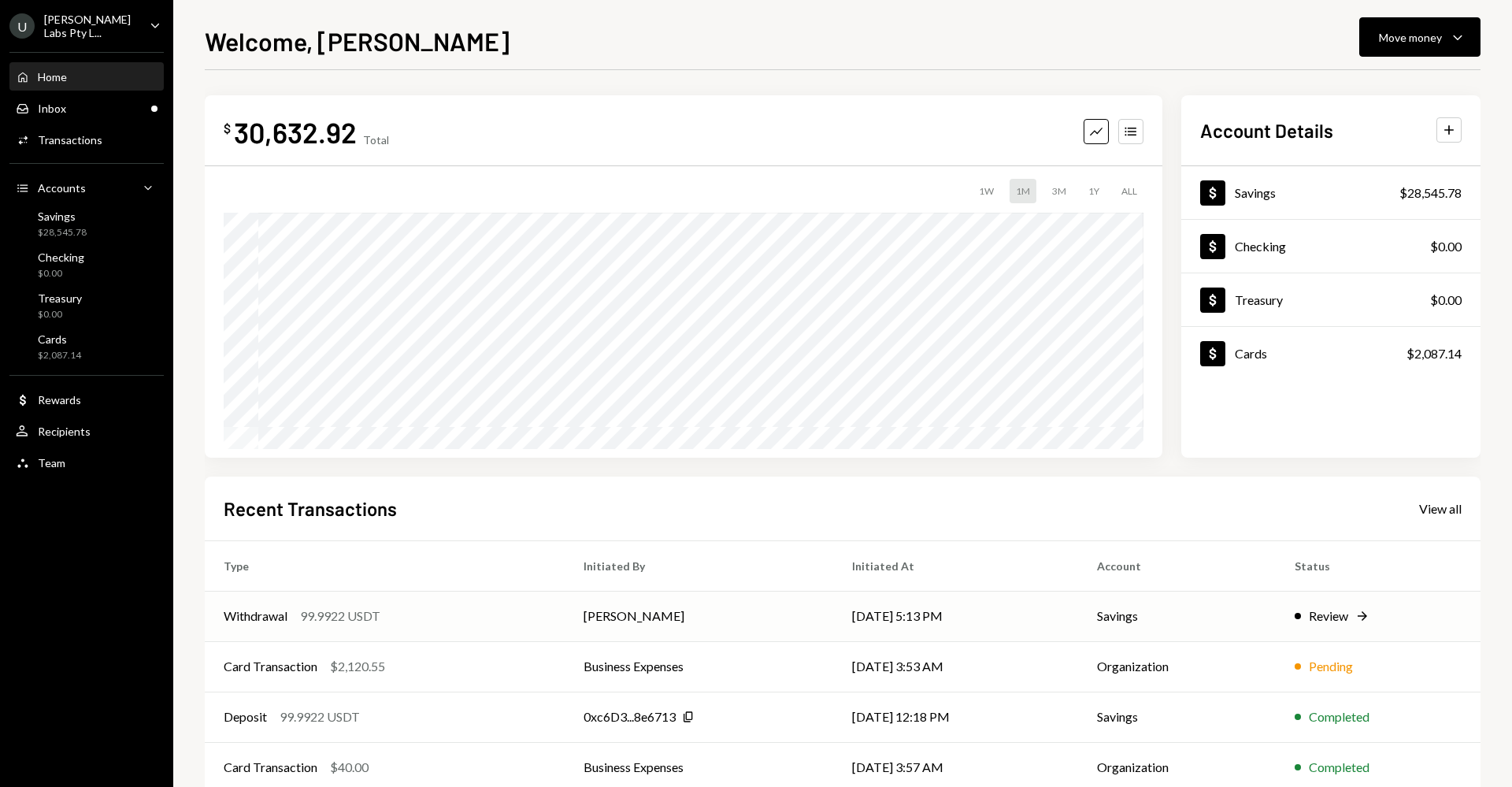
click at [1337, 616] on div "Review" at bounding box center [1327, 615] width 39 height 19
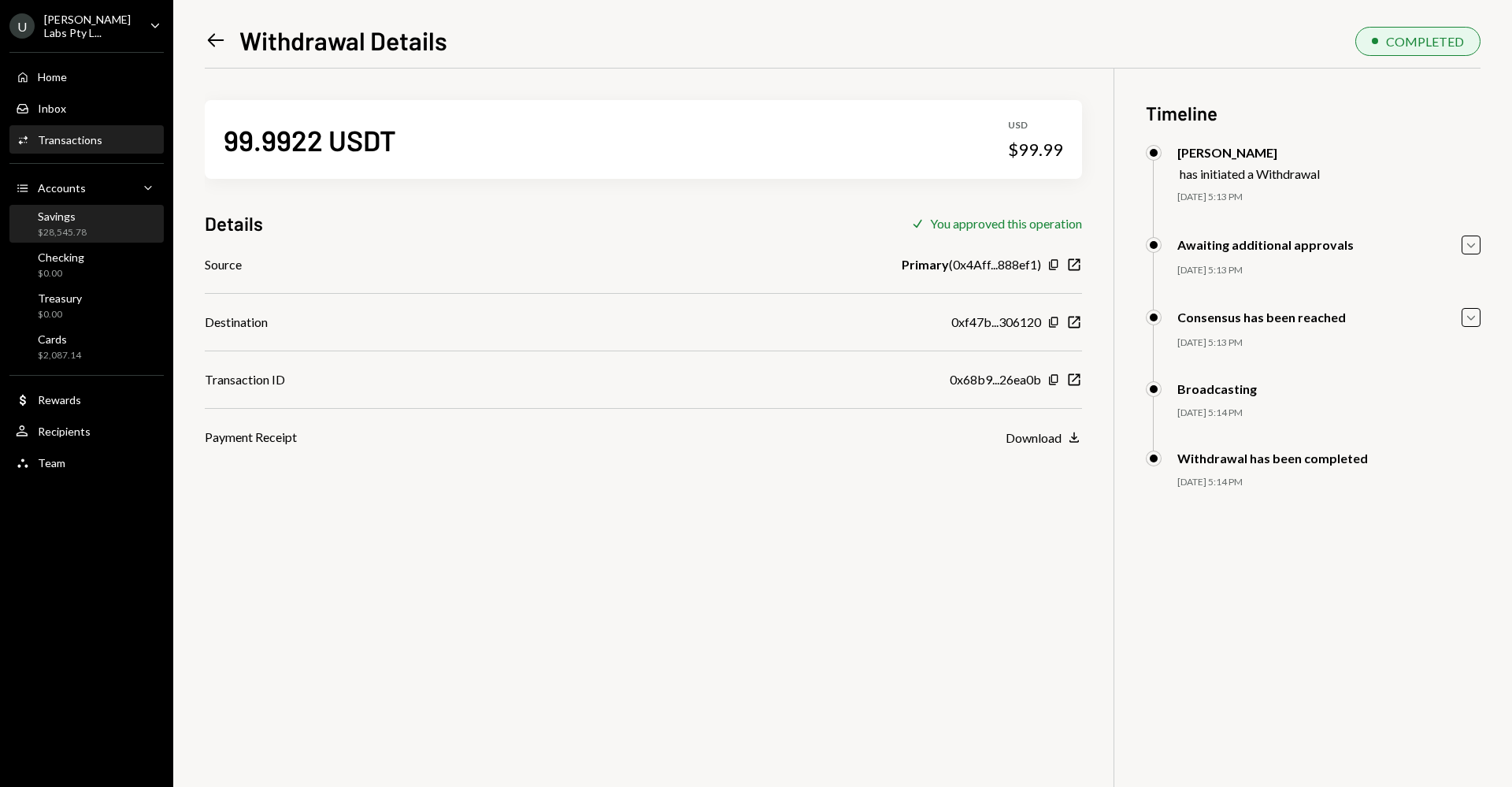
click at [54, 226] on div "$28,545.78" at bounding box center [62, 232] width 49 height 13
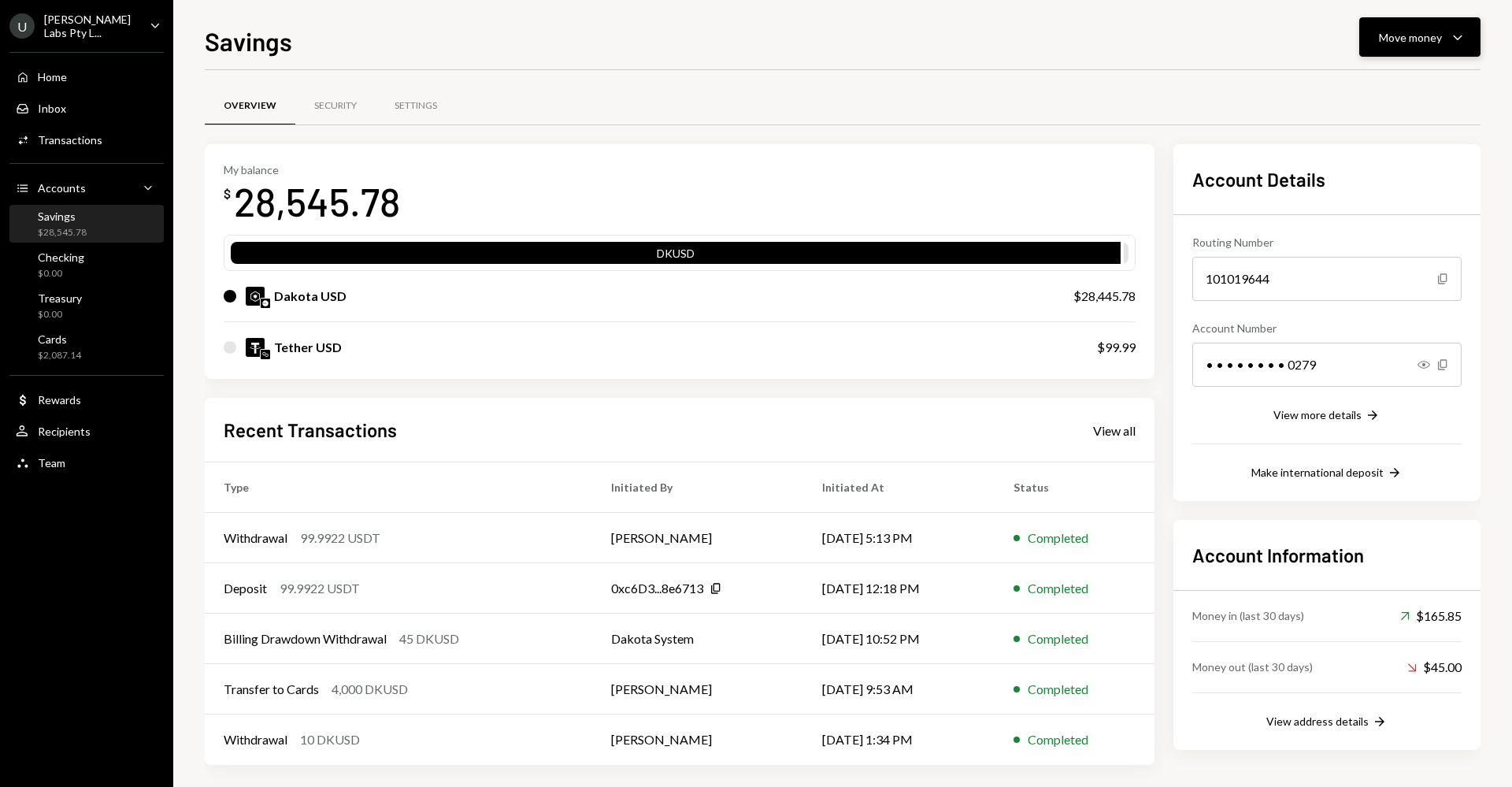
click at [1403, 42] on div "Move money" at bounding box center [1409, 37] width 63 height 17
click at [1262, 99] on div "Overview Security Settings" at bounding box center [842, 106] width 1276 height 40
click at [77, 334] on div "Cards" at bounding box center [59, 338] width 43 height 13
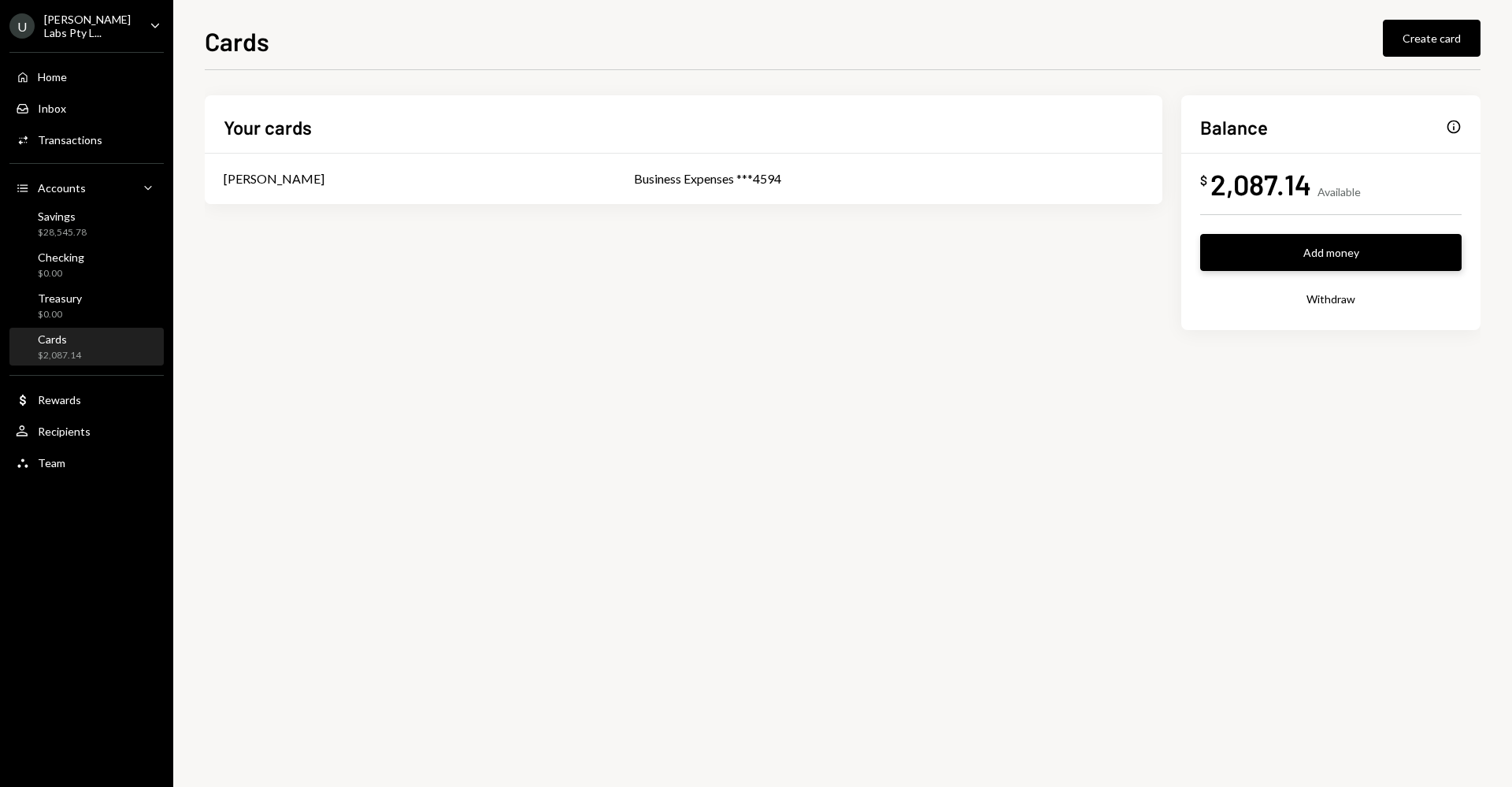
click at [1412, 243] on button "Add money" at bounding box center [1330, 251] width 261 height 37
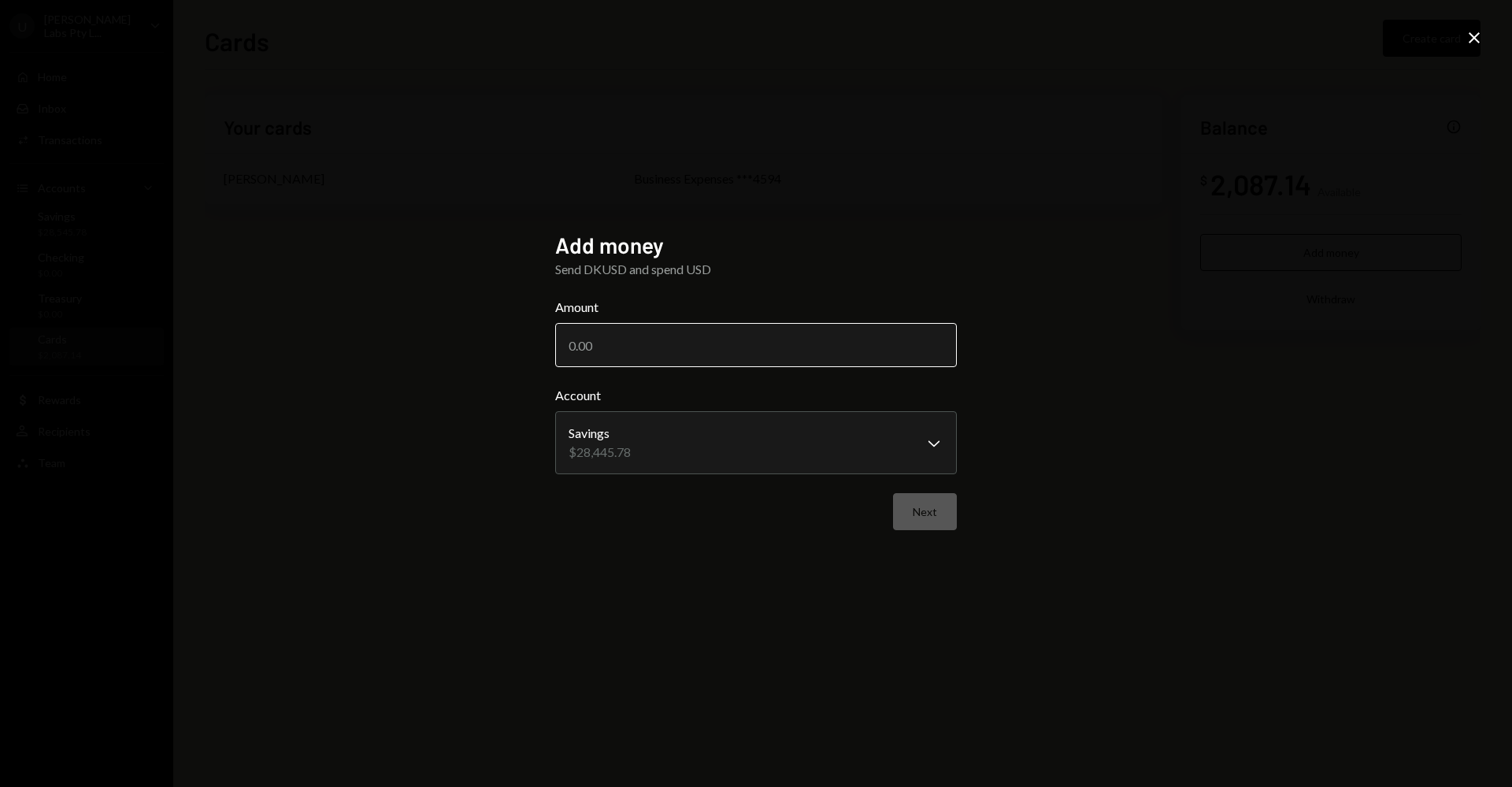
click at [670, 350] on input "Amount" at bounding box center [756, 345] width 402 height 44
type input "4"
type input "2000"
click at [942, 522] on button "Next" at bounding box center [925, 511] width 64 height 37
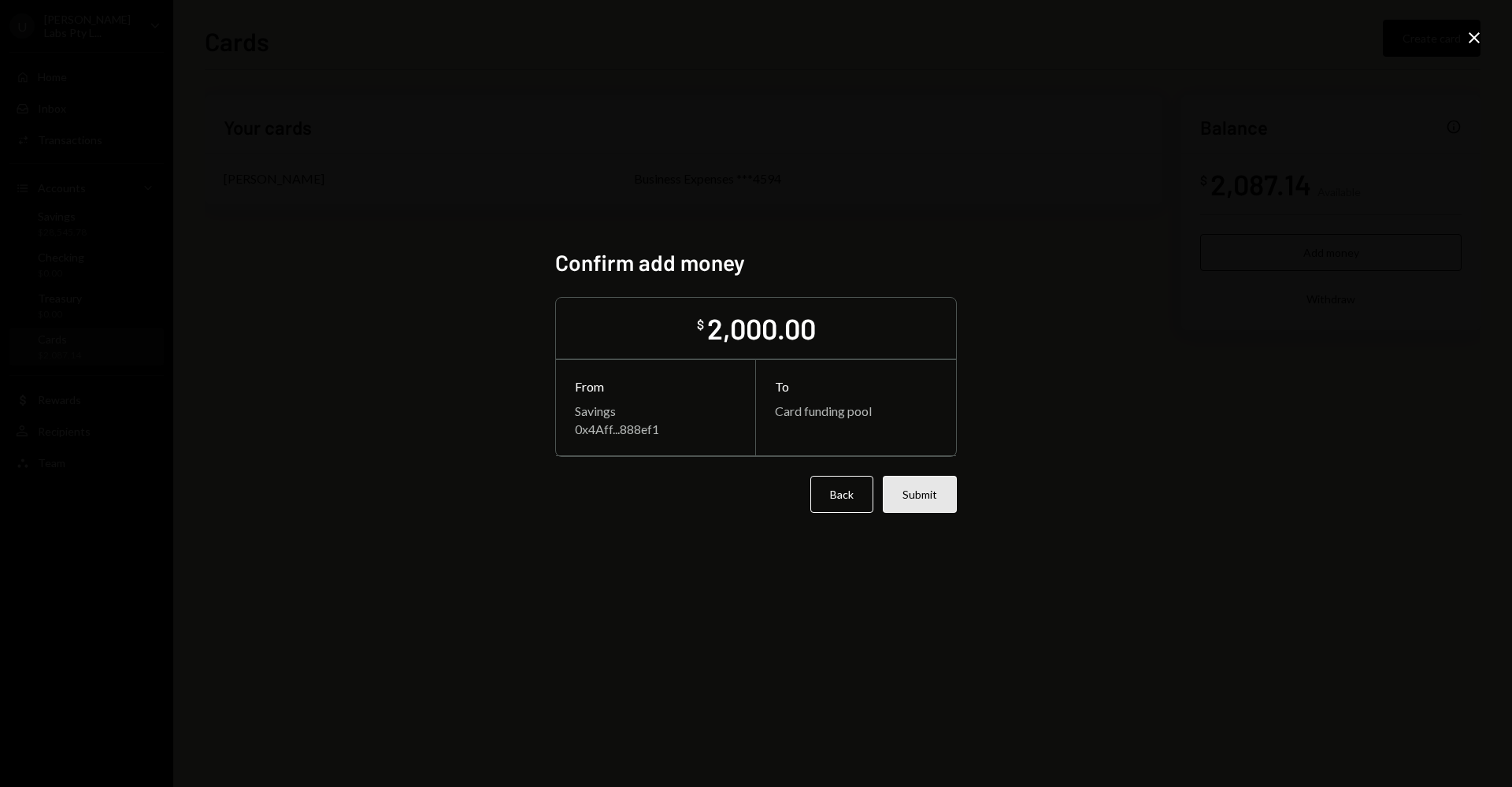
click at [945, 488] on button "Submit" at bounding box center [920, 494] width 74 height 37
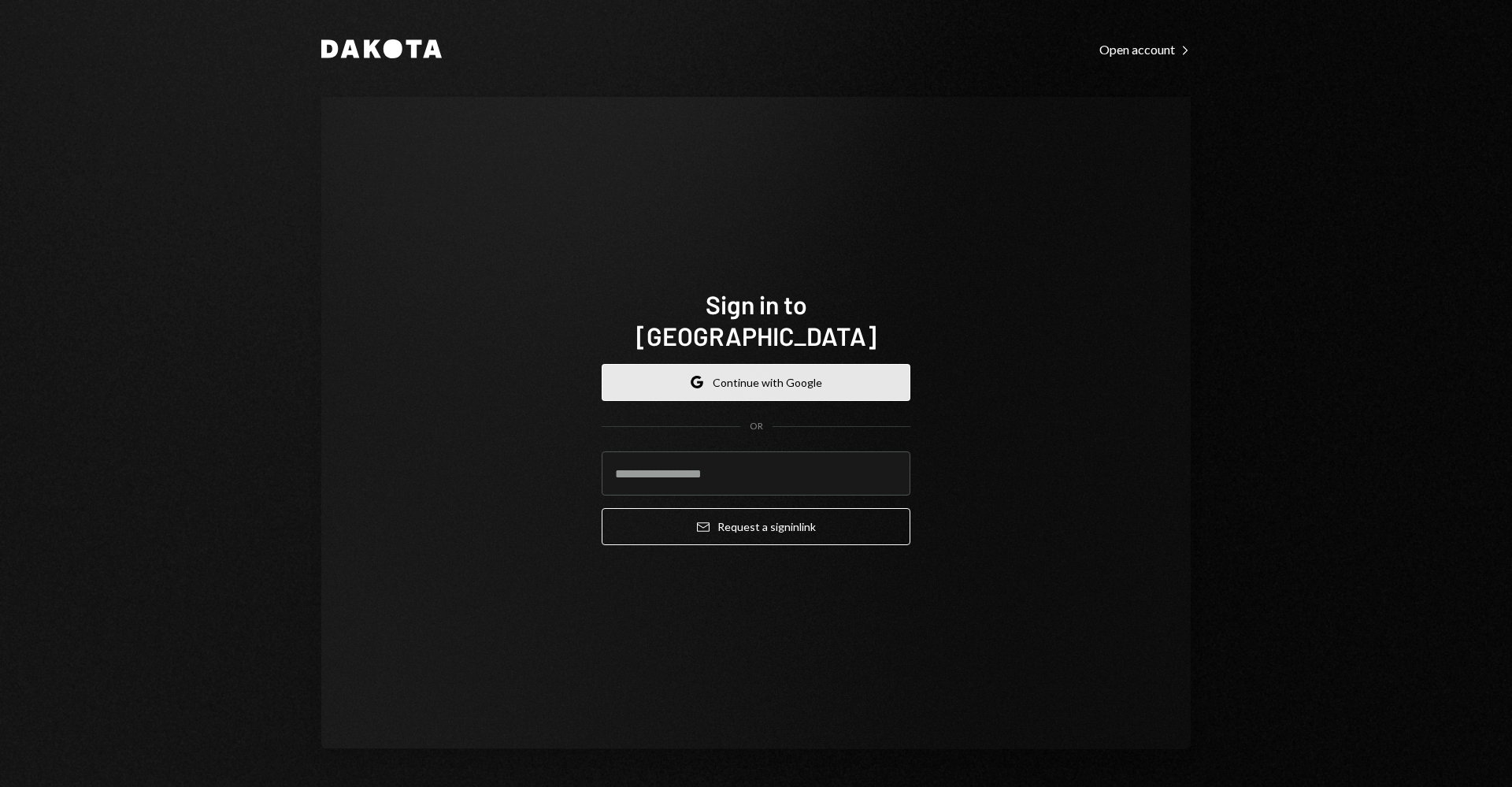
click at [759, 378] on button "Google Continue with Google" at bounding box center [755, 382] width 308 height 37
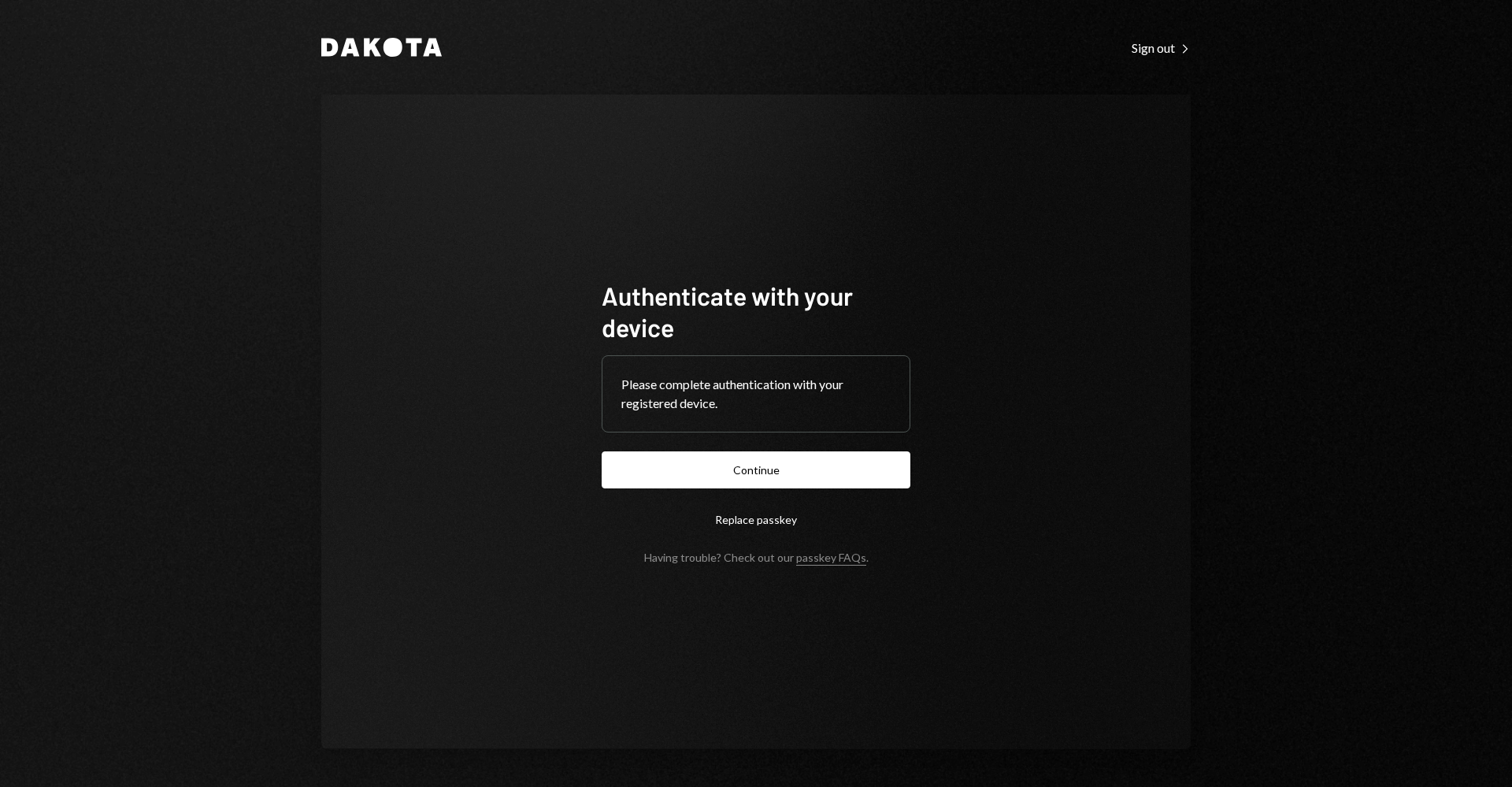
click at [757, 453] on button "Continue" at bounding box center [755, 469] width 308 height 37
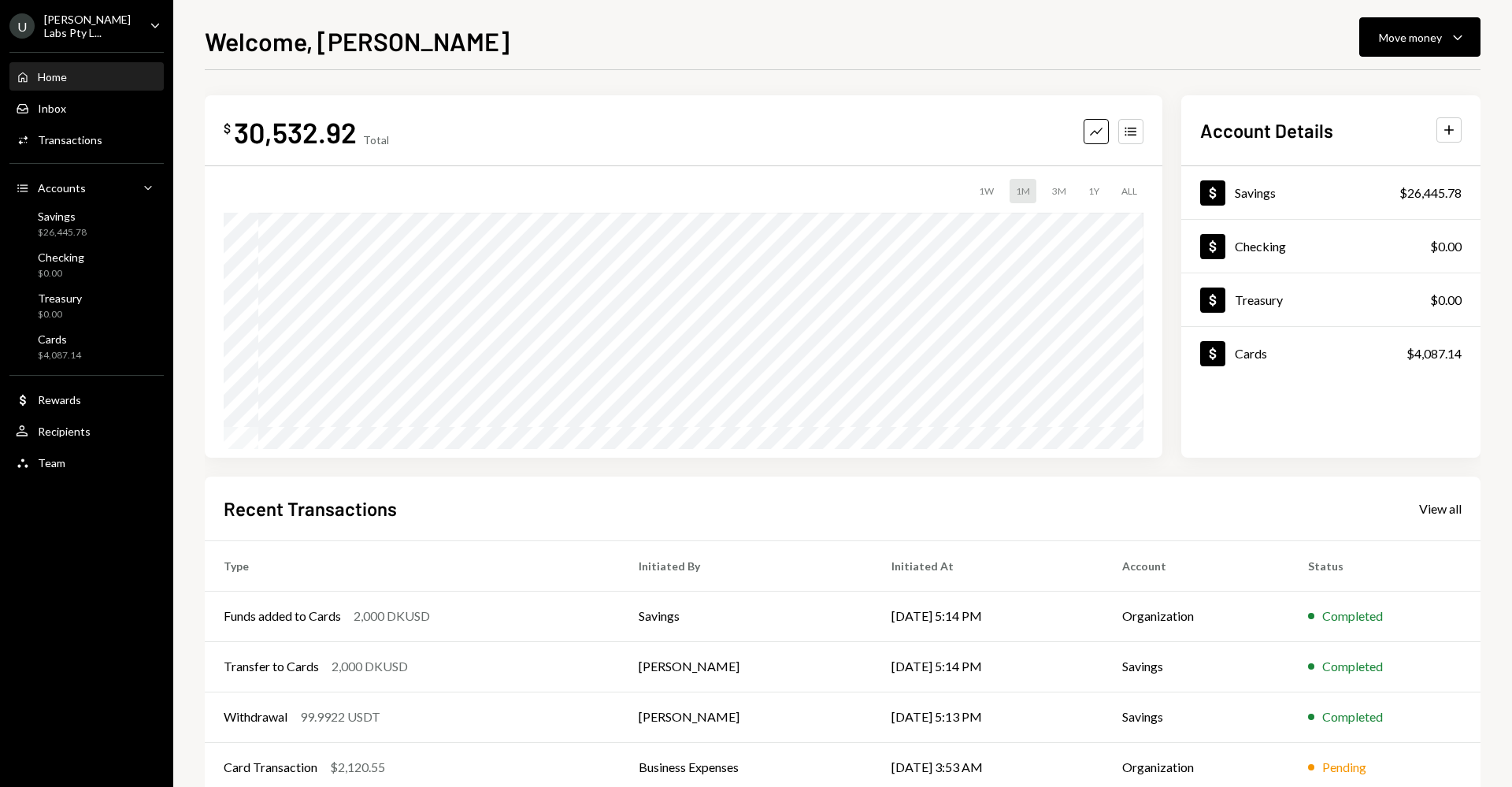
click at [1352, 50] on div "Welcome, Ryan Move money Caret Down" at bounding box center [842, 39] width 1276 height 35
click at [1397, 33] on div "Move money" at bounding box center [1409, 37] width 63 height 17
click at [1372, 153] on div "Deposit" at bounding box center [1406, 156] width 115 height 17
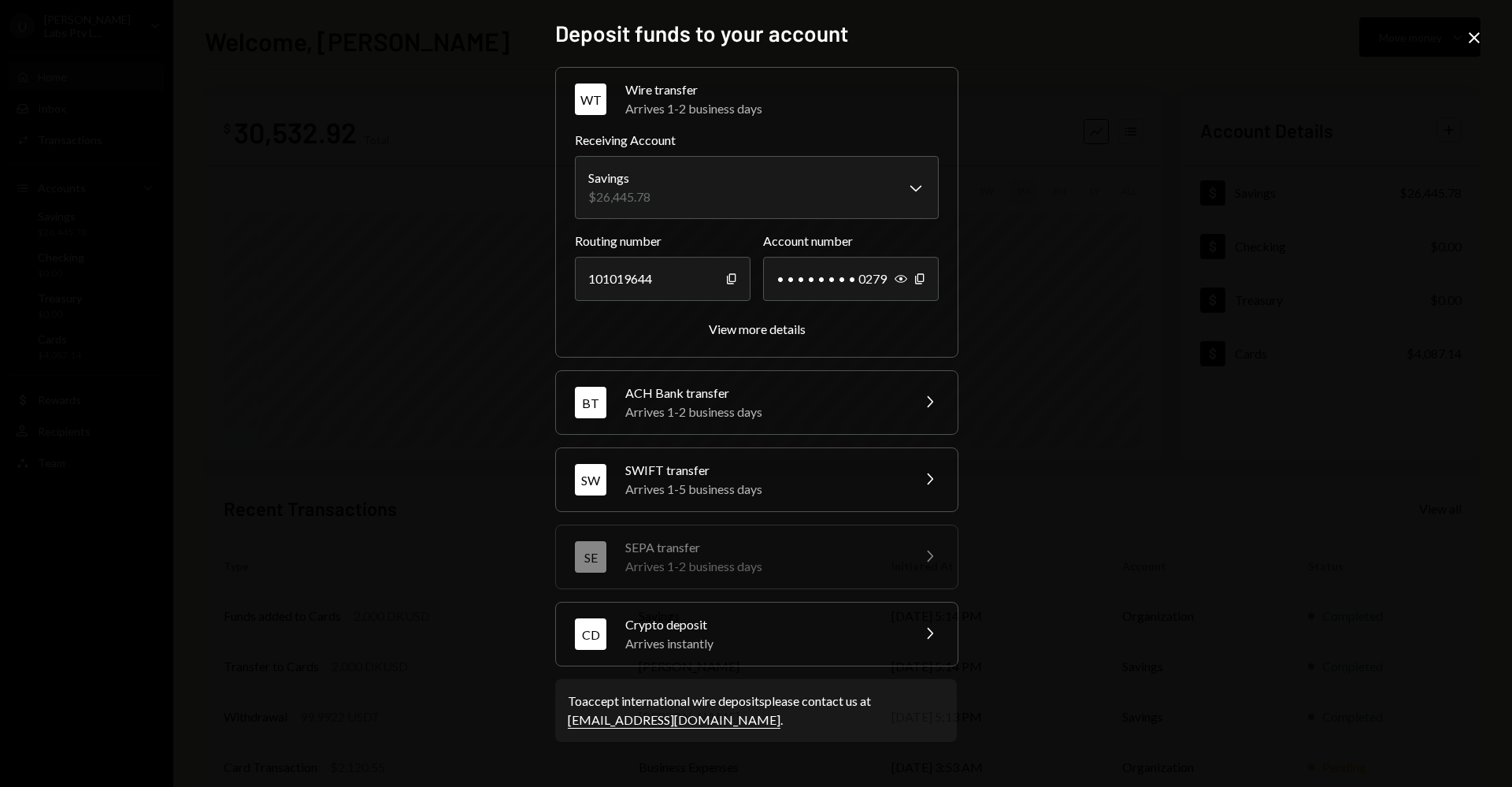
click at [716, 649] on div "Arrives instantly" at bounding box center [763, 643] width 275 height 19
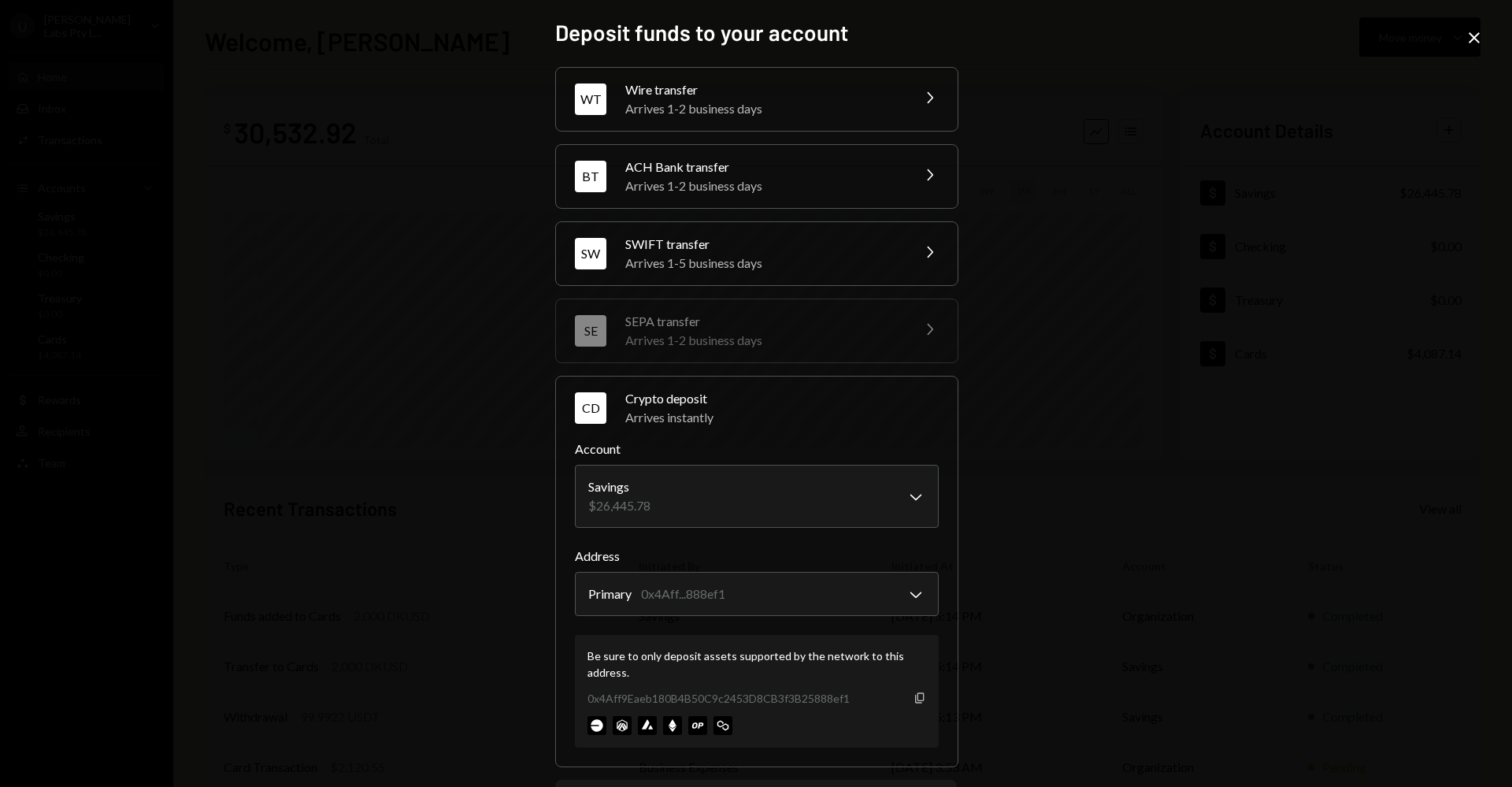
click at [919, 694] on icon "button" at bounding box center [919, 697] width 9 height 10
click at [926, 698] on div "Be sure to only deposit assets supported by the network to this address. 0x4Aff…" at bounding box center [756, 690] width 364 height 113
click at [919, 698] on icon "button" at bounding box center [919, 697] width 9 height 10
click at [1471, 41] on icon at bounding box center [1473, 37] width 11 height 11
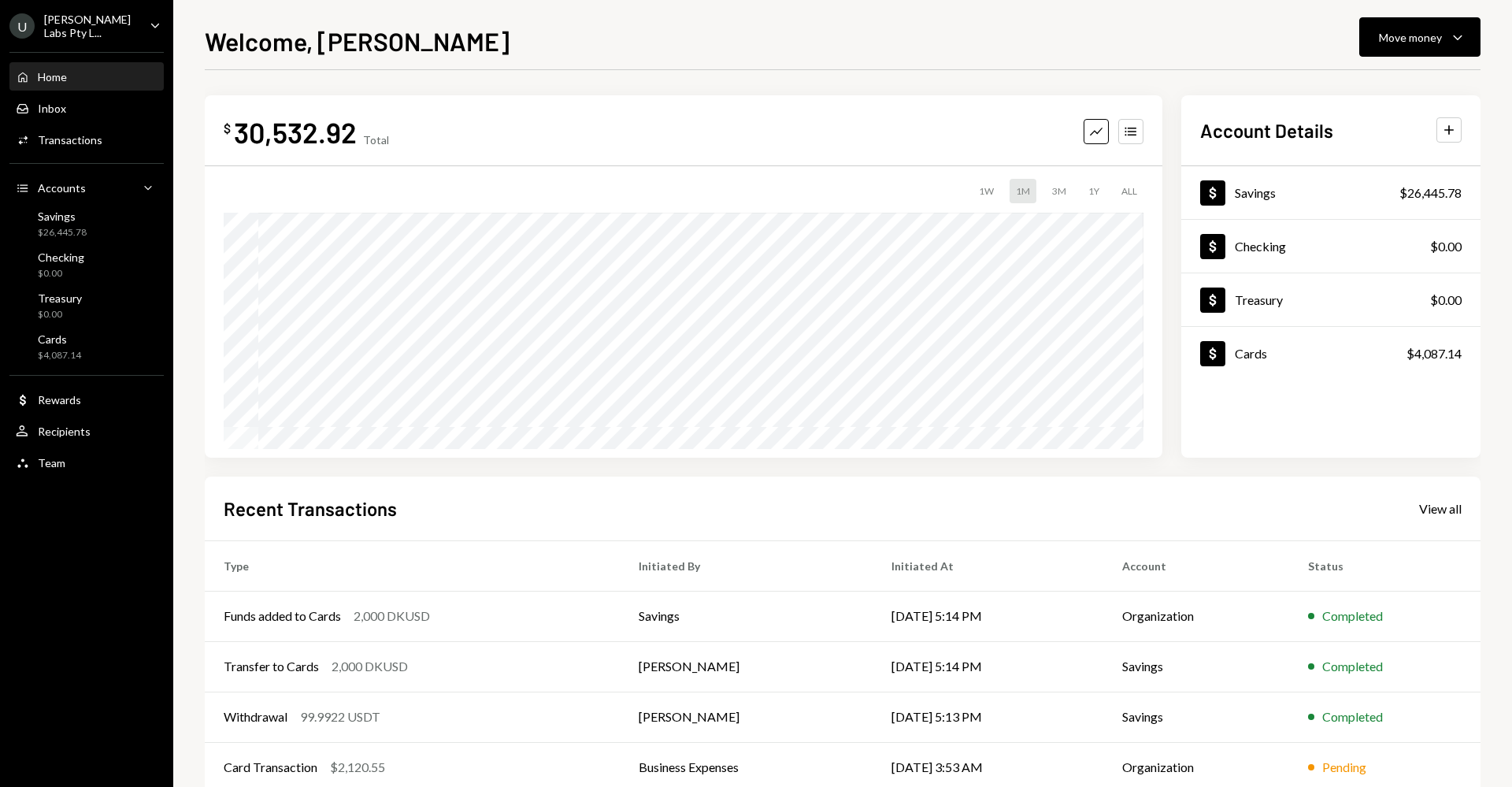
click at [617, 107] on div "$ 30,532.92 Total Graph Accounts 1W 1M 3M 1Y ALL $37,673.70 Aug 14, 2025" at bounding box center [683, 276] width 957 height 362
drag, startPoint x: 375, startPoint y: 138, endPoint x: 387, endPoint y: 138, distance: 12.0
click at [375, 138] on div "Total" at bounding box center [376, 139] width 26 height 13
click at [1283, 178] on div "Dollar Savings $26,445.78" at bounding box center [1330, 193] width 299 height 51
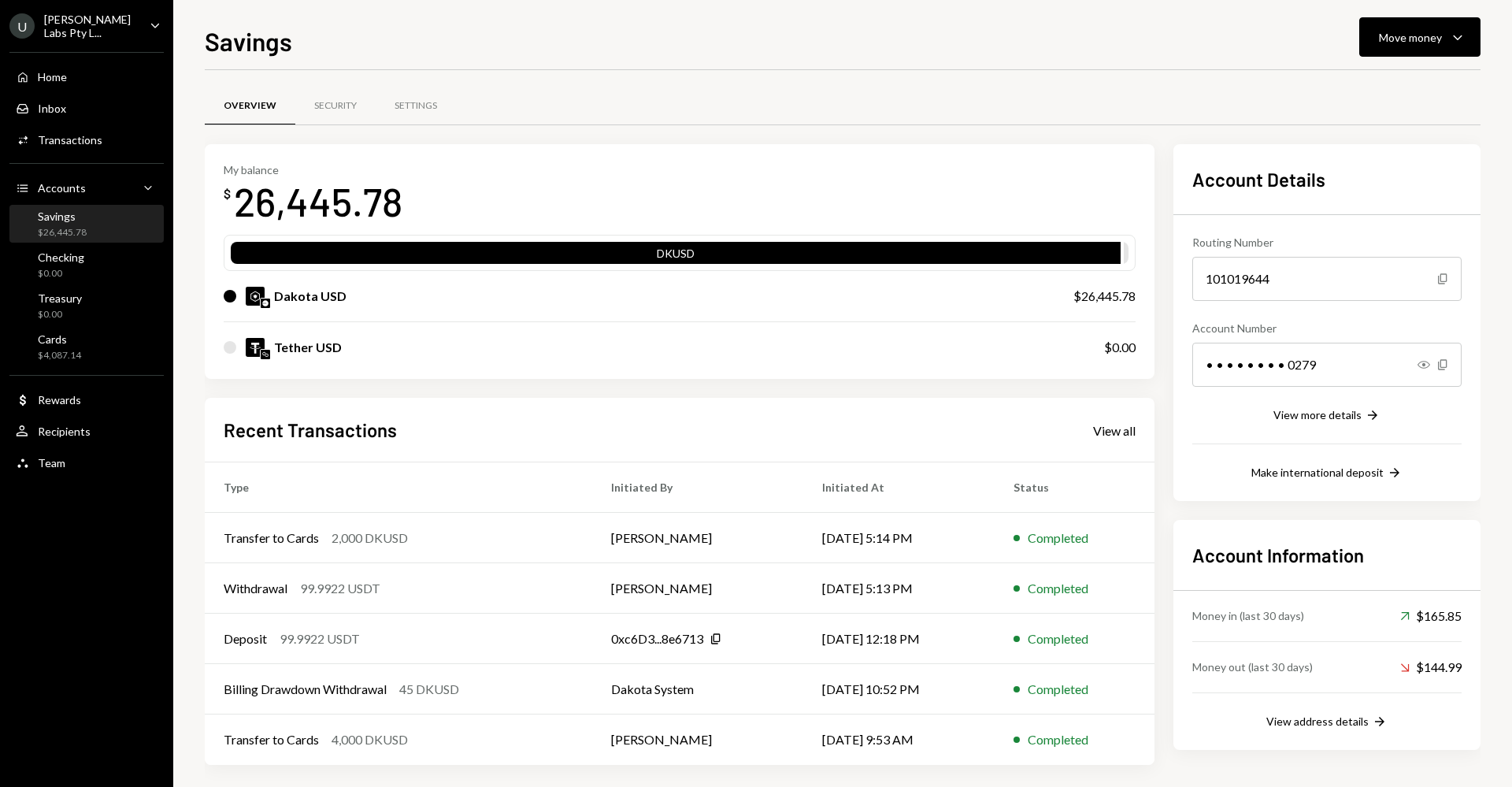
click at [301, 349] on div "Tether USD" at bounding box center [308, 347] width 68 height 19
click at [464, 372] on div "Tether USD $0.00" at bounding box center [679, 347] width 912 height 51
drag, startPoint x: 1420, startPoint y: 36, endPoint x: 1408, endPoint y: 57, distance: 24.2
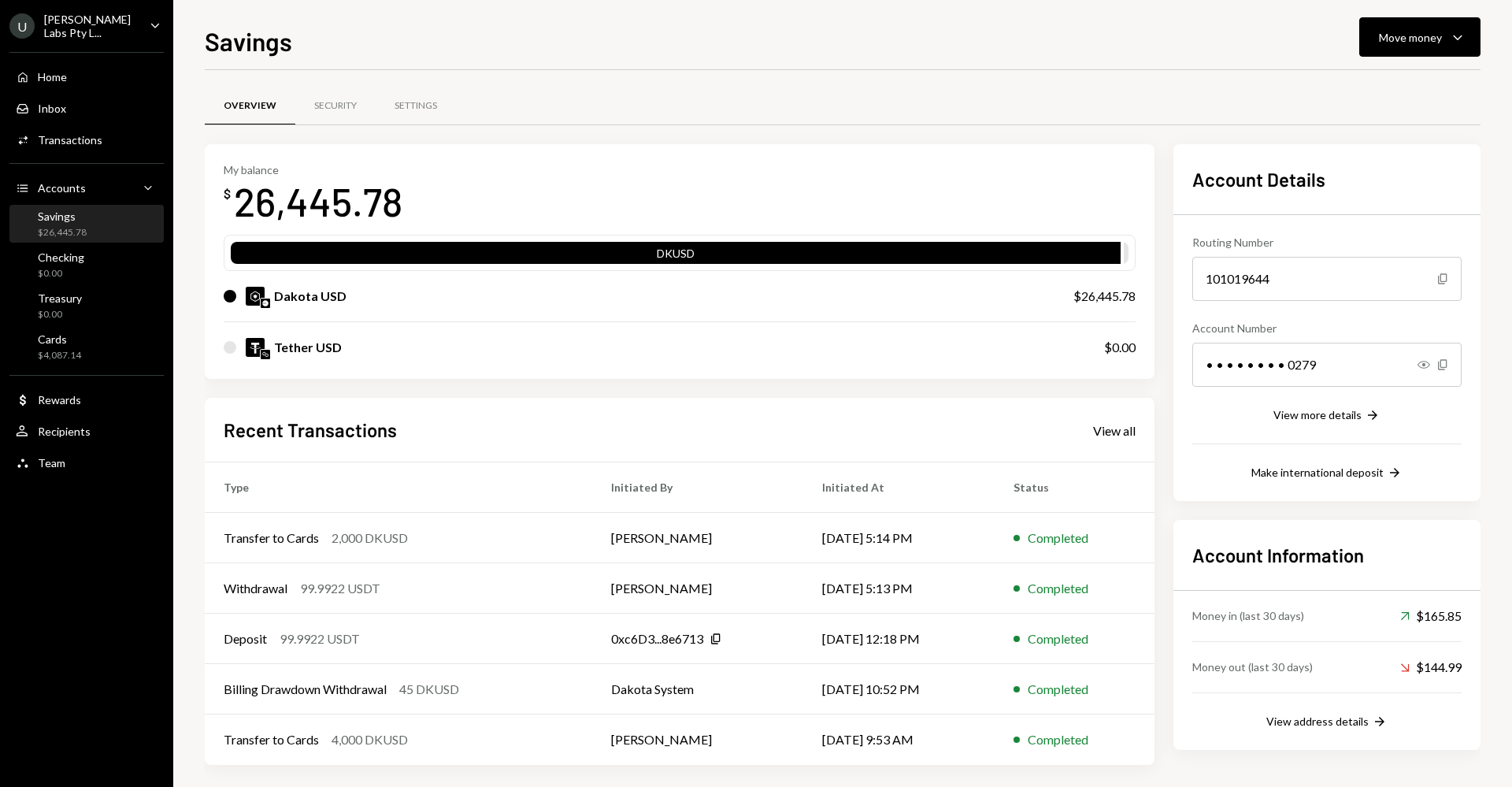
click at [1420, 36] on div "Move money" at bounding box center [1409, 37] width 63 height 17
click at [1382, 150] on div "Deposit" at bounding box center [1406, 156] width 115 height 17
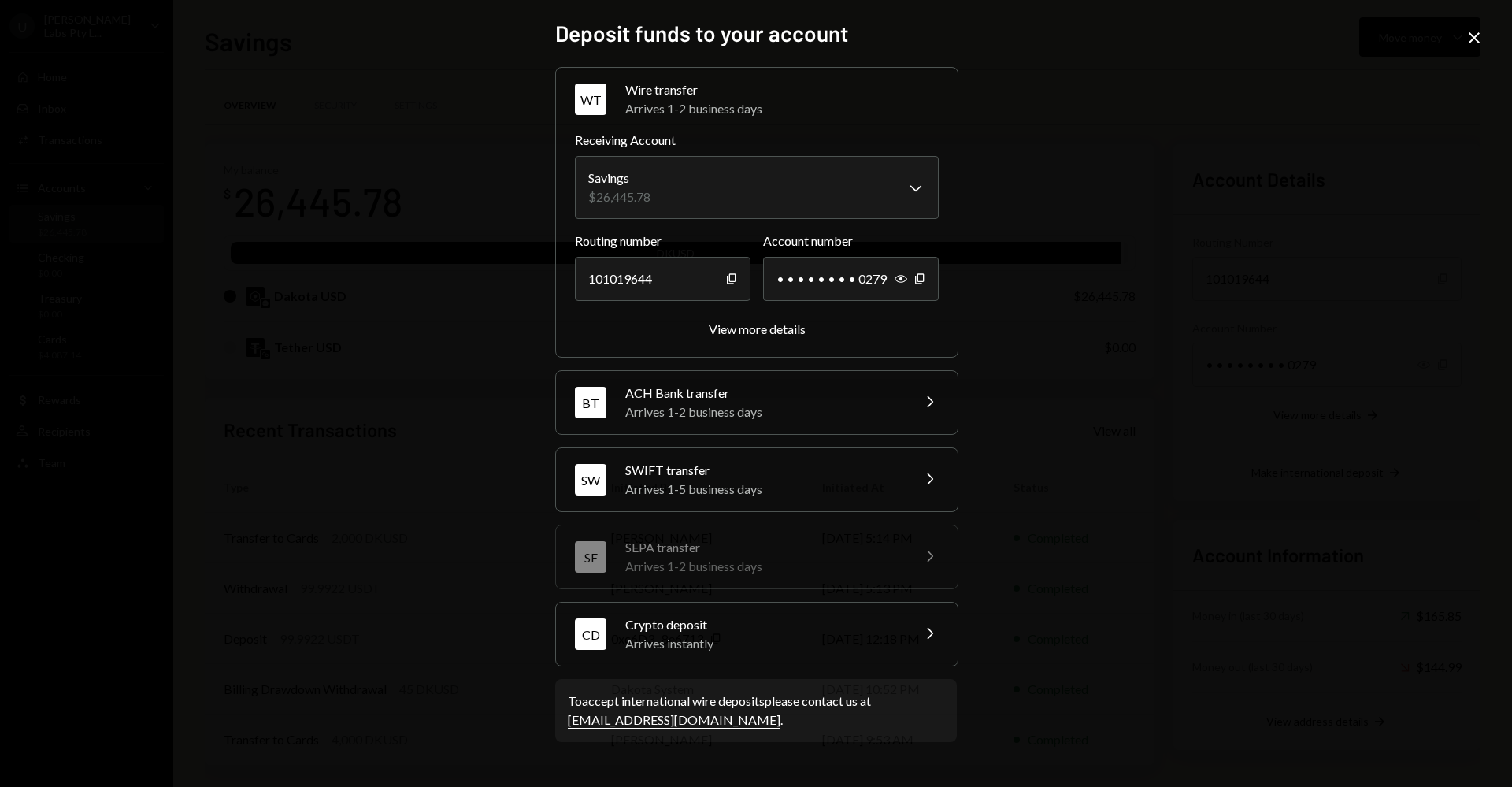
click at [728, 645] on div "Arrives instantly" at bounding box center [763, 643] width 275 height 19
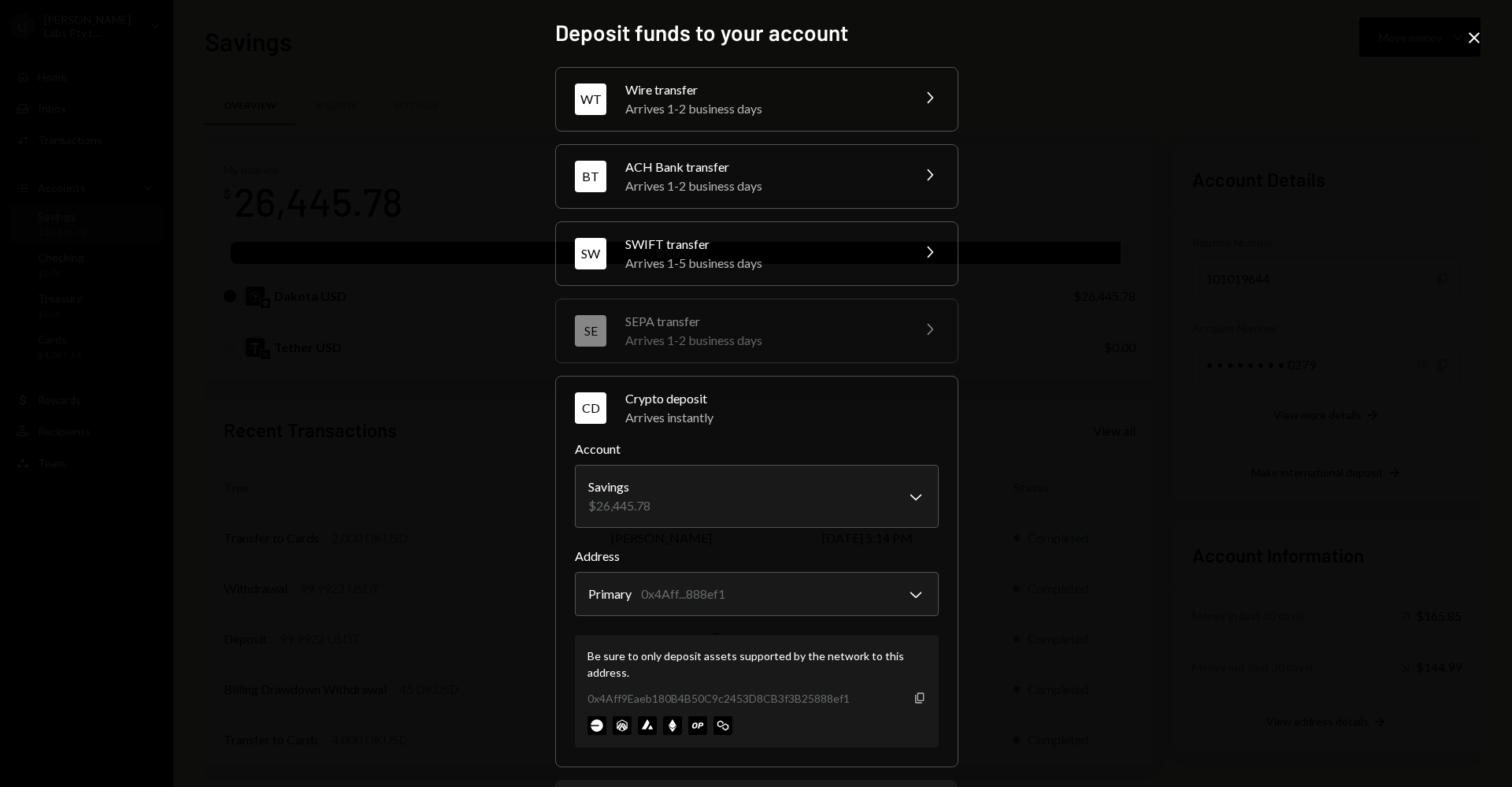
click at [914, 698] on icon "Copy" at bounding box center [920, 697] width 13 height 13
click at [1479, 43] on icon "Close" at bounding box center [1473, 37] width 19 height 19
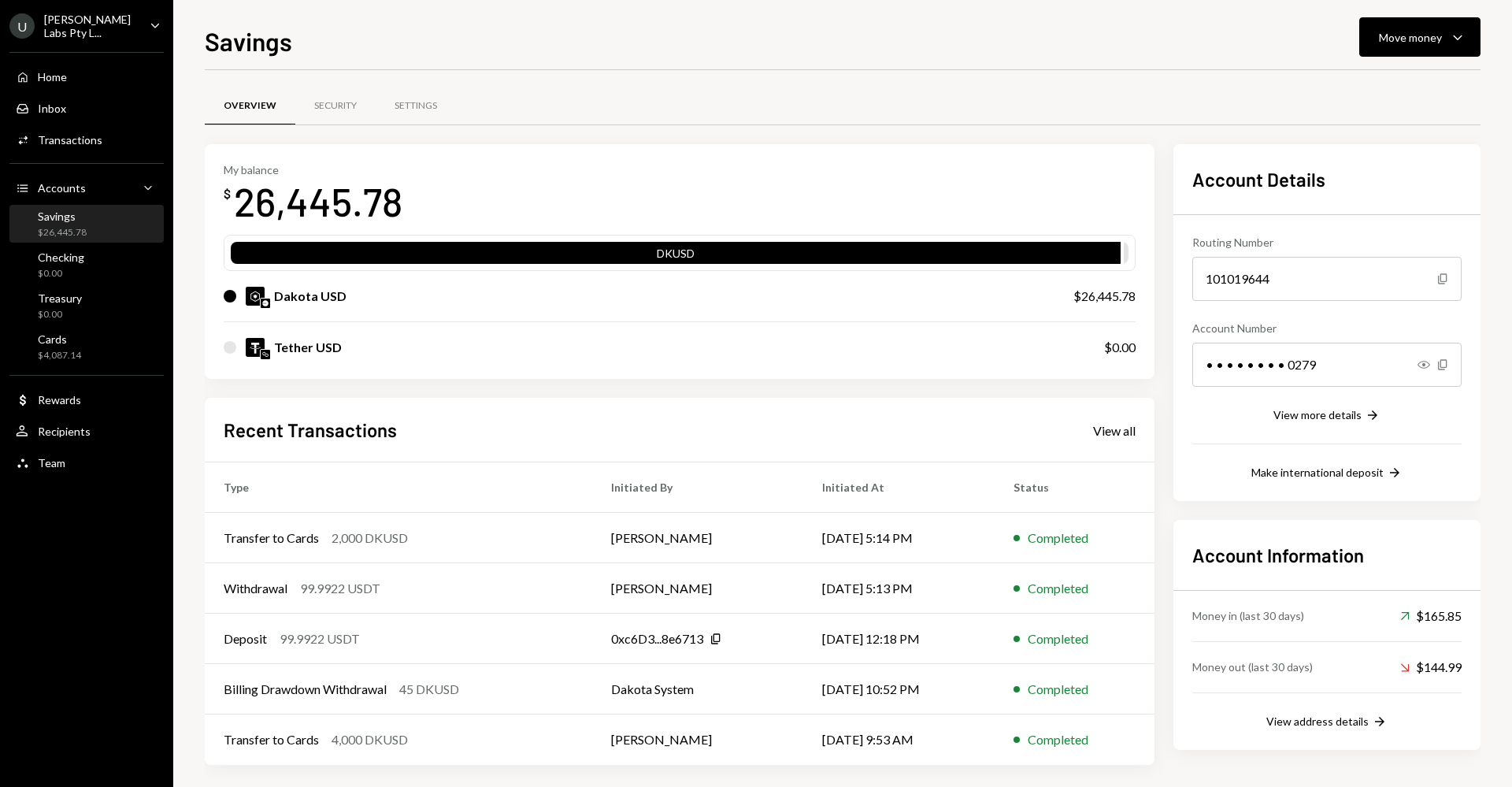
click at [802, 71] on div "Overview Security Settings My balance $ 26,445.78 DKUSD Dakota USD $26,445.78 T…" at bounding box center [842, 433] width 1276 height 726
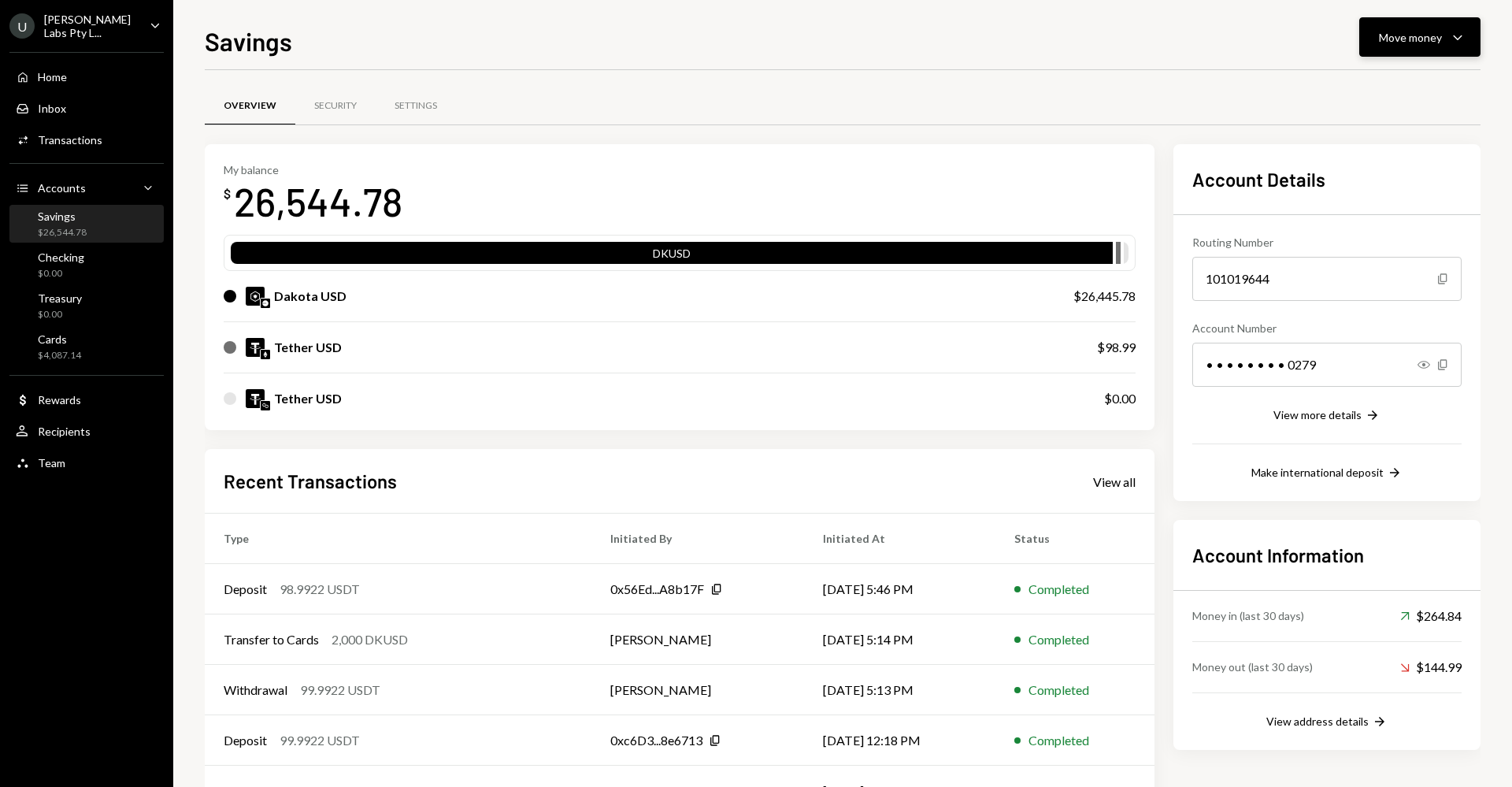
click at [1467, 40] on button "Move money Caret Down" at bounding box center [1420, 36] width 122 height 39
click at [1359, 189] on div "Swap Swap stablecoins" at bounding box center [1395, 204] width 158 height 36
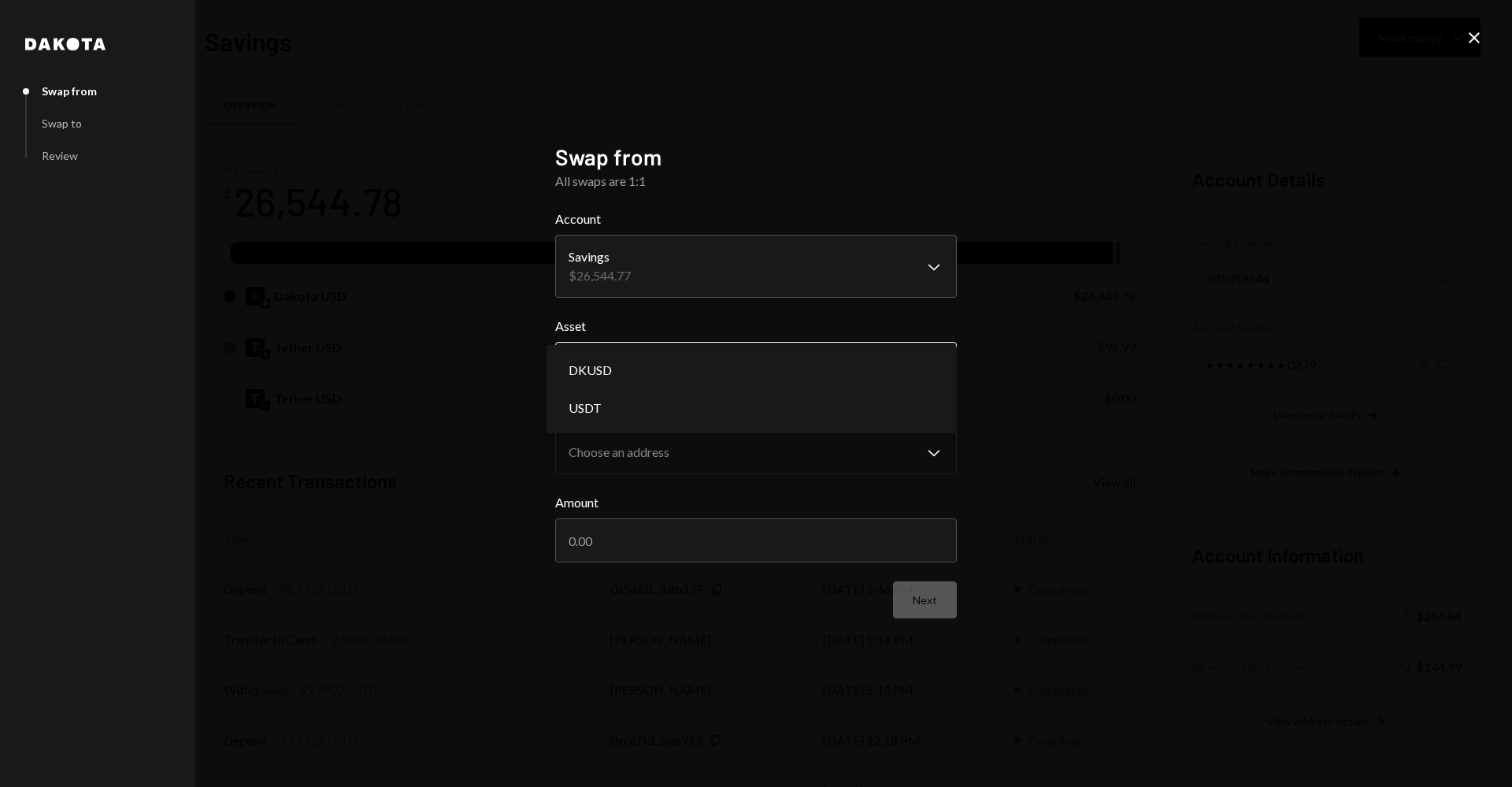
click at [780, 357] on body "U Usher Labs Pty L... Caret Down Home Home Inbox Inbox Activities Transactions …" at bounding box center [756, 393] width 1512 height 787
select select "****"
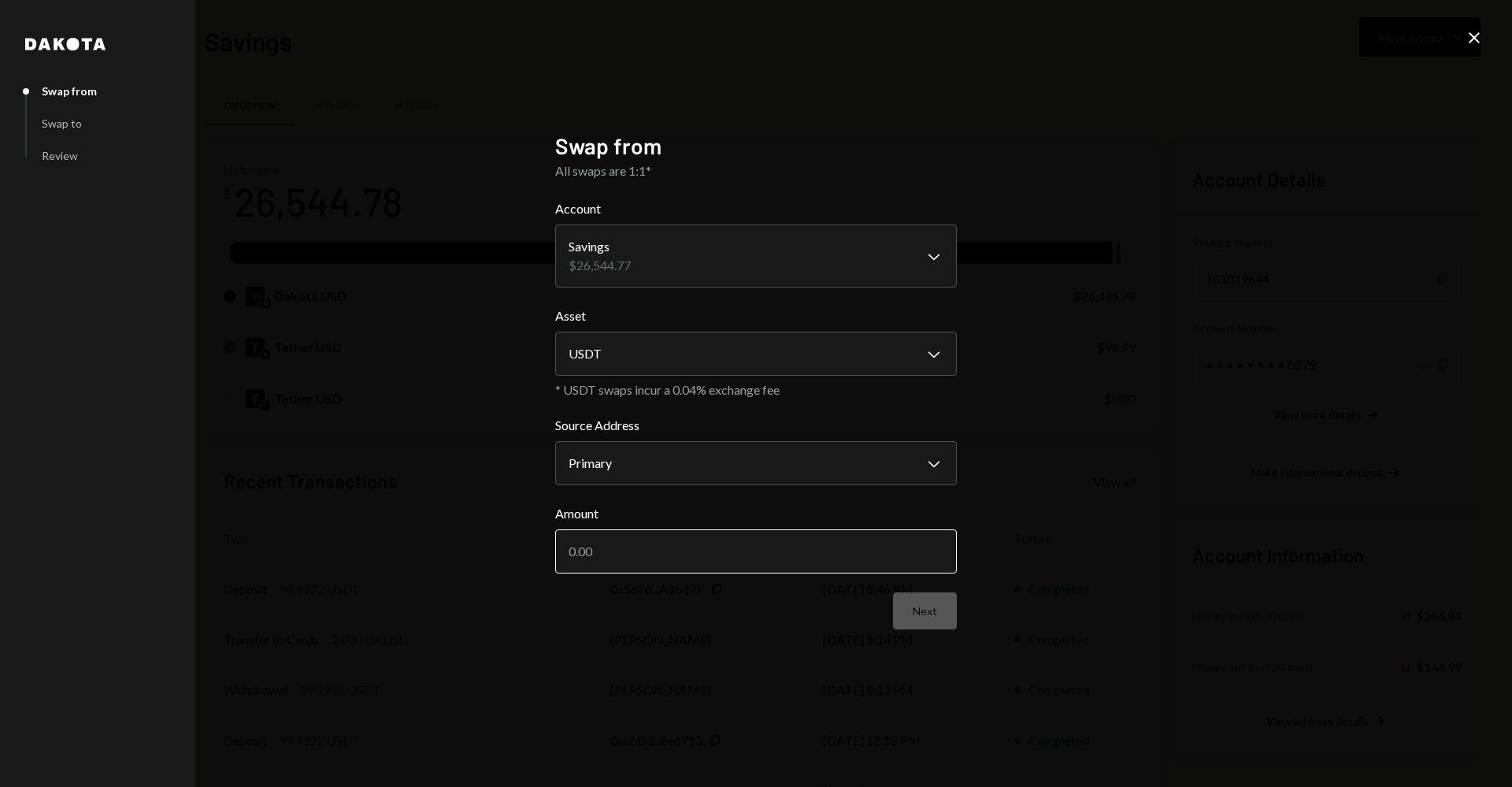
click at [650, 547] on input "Amount" at bounding box center [756, 552] width 402 height 44
click at [1469, 39] on icon "Close" at bounding box center [1473, 37] width 19 height 19
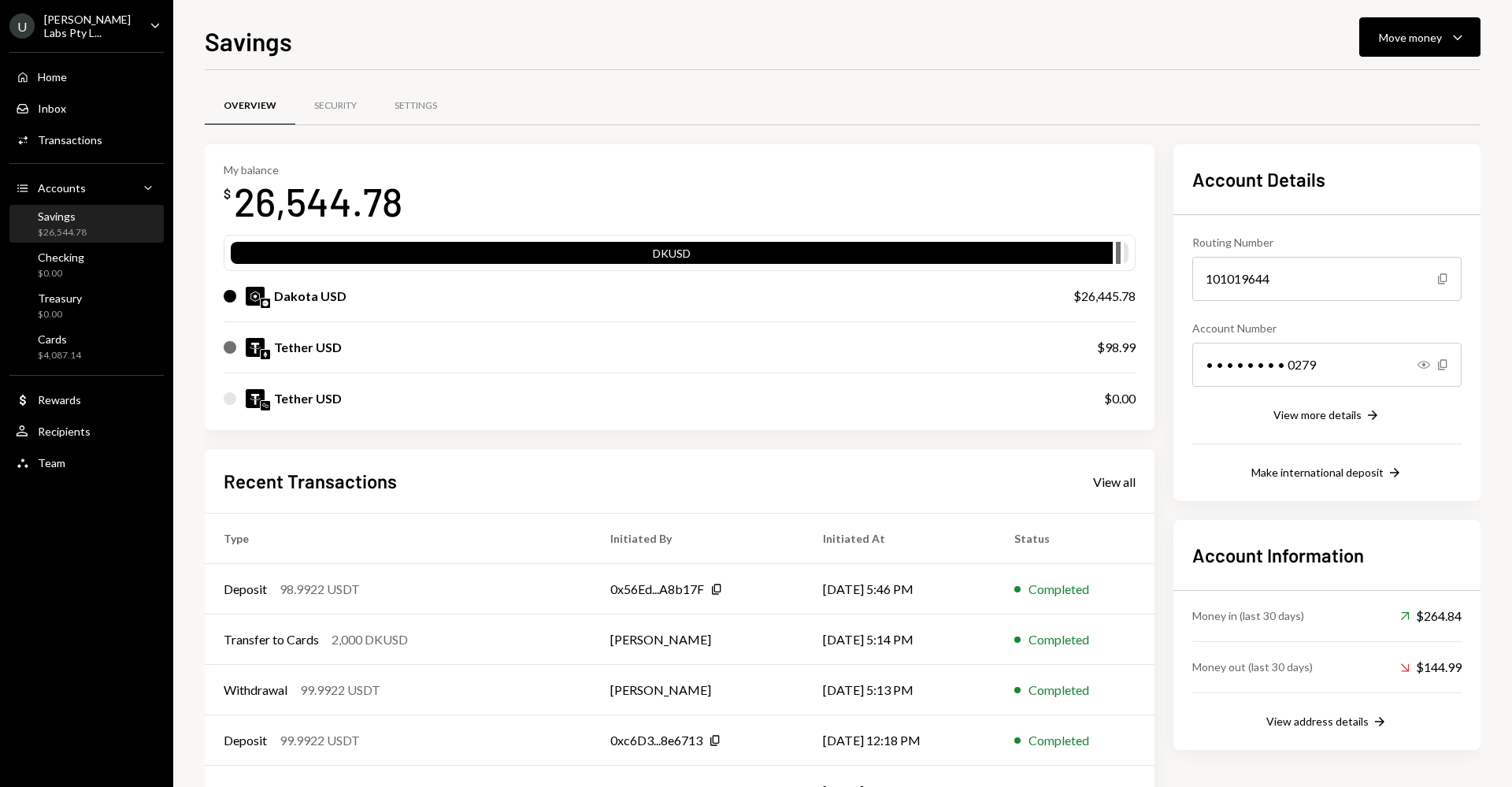
click at [1125, 346] on div "$98.99" at bounding box center [1116, 347] width 39 height 19
copy div "98.99"
drag, startPoint x: 1406, startPoint y: 30, endPoint x: 1393, endPoint y: 46, distance: 20.6
click at [1404, 32] on div "Move money" at bounding box center [1409, 37] width 63 height 17
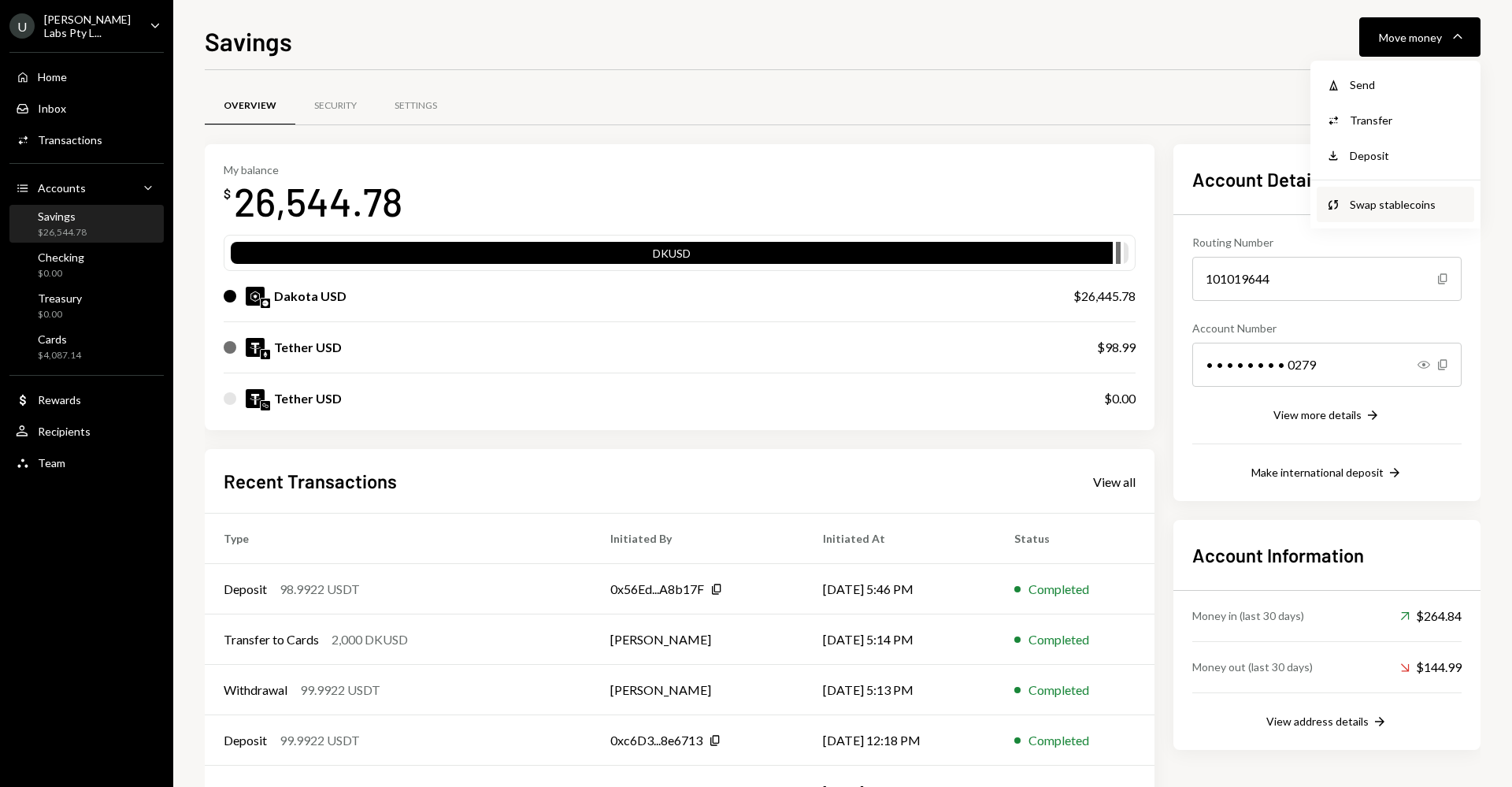
click at [1371, 193] on div "Swap Swap stablecoins" at bounding box center [1395, 204] width 158 height 36
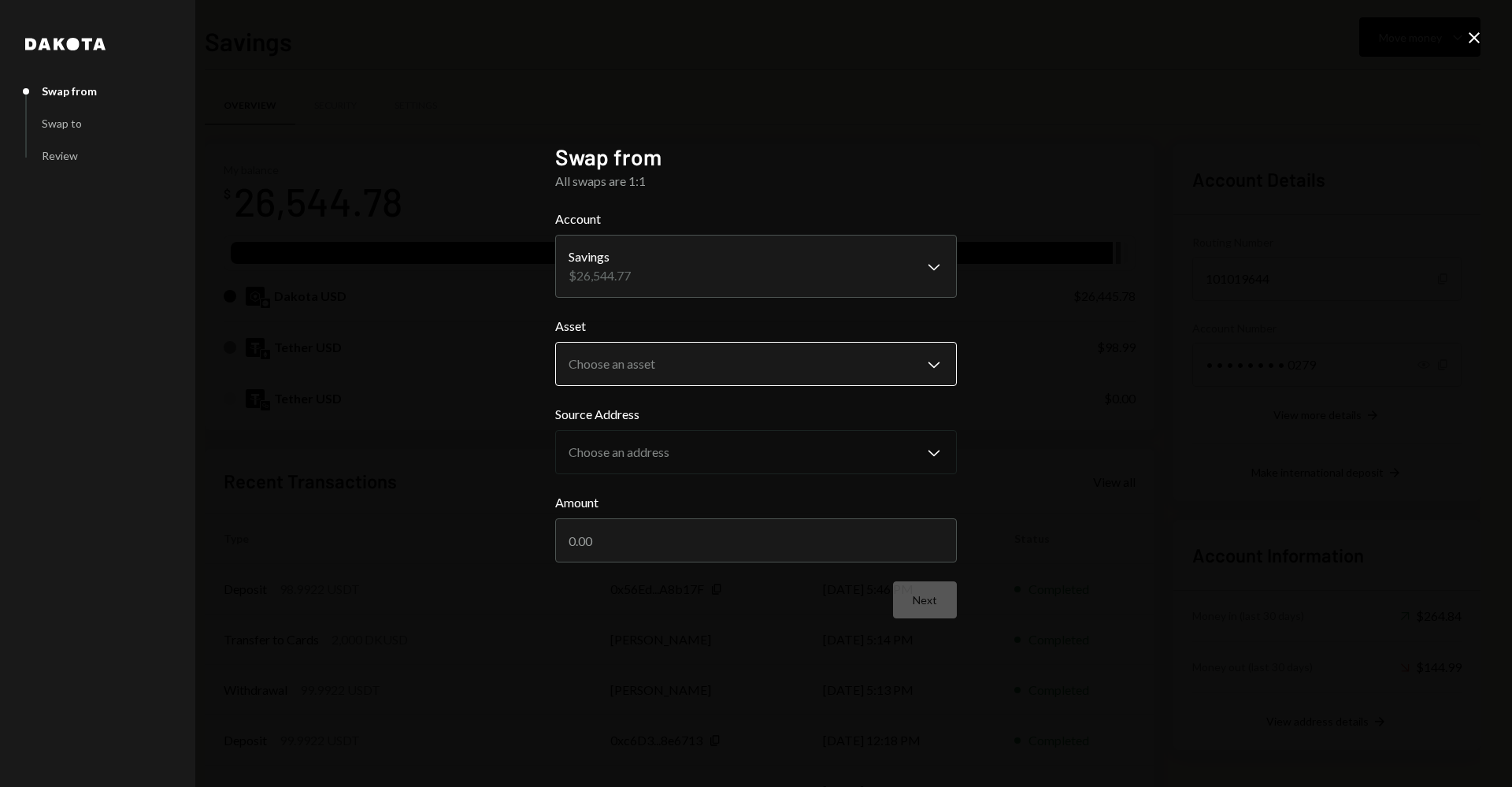
click at [739, 376] on body "U Usher Labs Pty L... Caret Down Home Home Inbox Inbox Activities Transactions …" at bounding box center [756, 393] width 1512 height 787
select select "****"
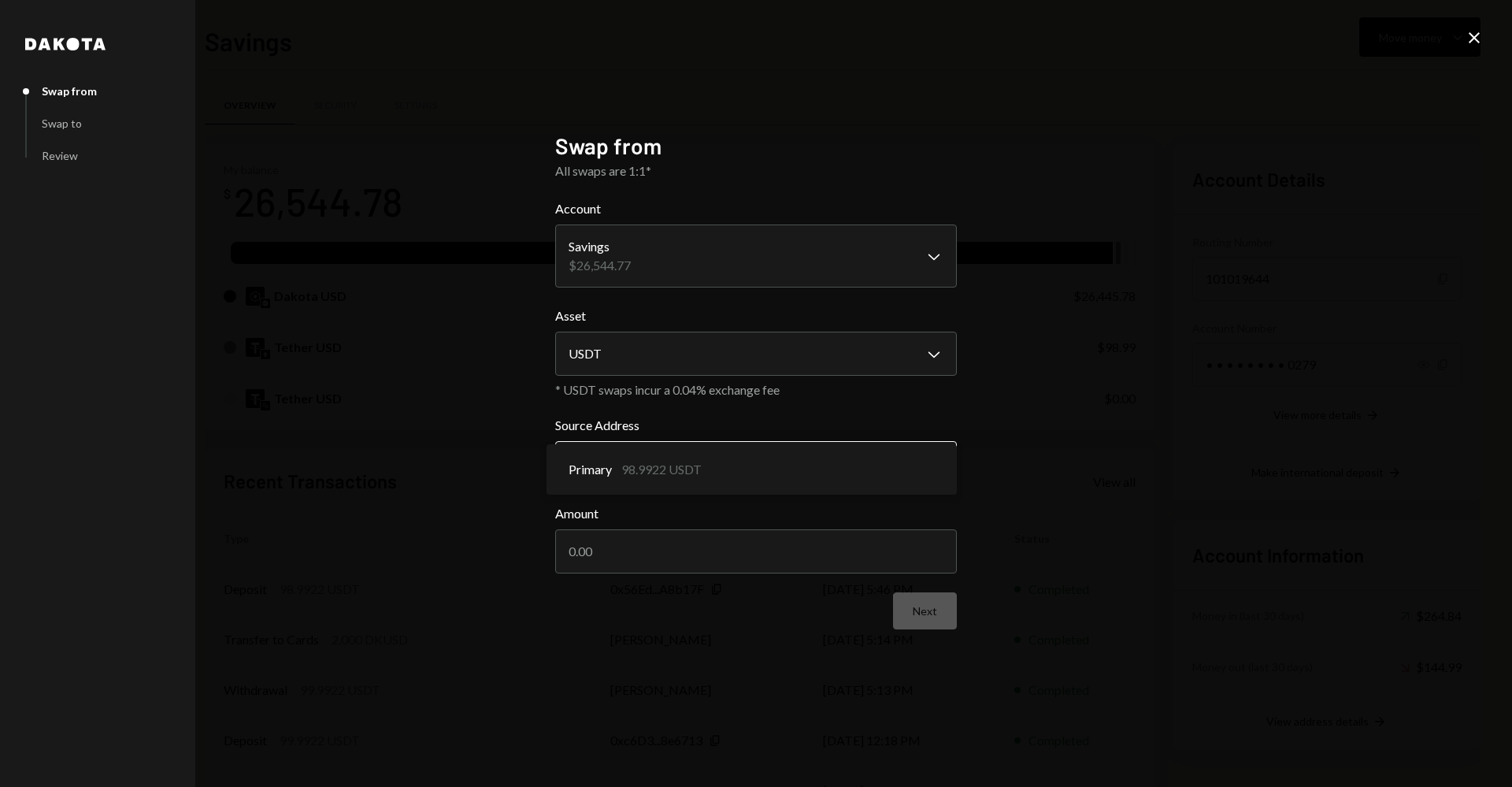
click at [690, 464] on body "U Usher Labs Pty L... Caret Down Home Home Inbox Inbox Activities Transactions …" at bounding box center [756, 393] width 1512 height 787
drag, startPoint x: 696, startPoint y: 556, endPoint x: 692, endPoint y: 564, distance: 8.9
click at [694, 559] on input "Amount" at bounding box center [756, 552] width 402 height 44
click at [692, 564] on input "Amount" at bounding box center [756, 552] width 402 height 44
paste input "98.99"
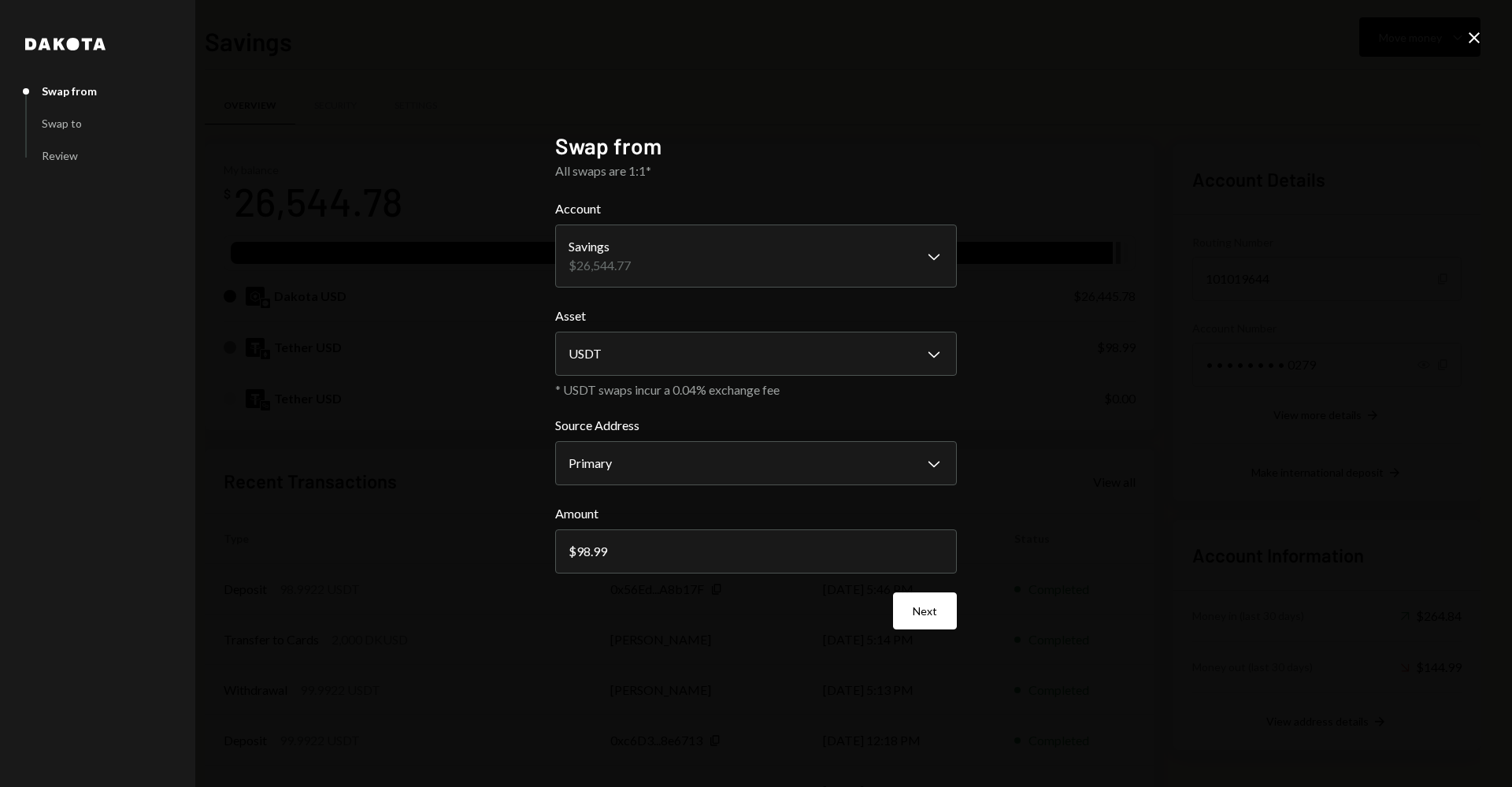
type input "98.99"
click at [1044, 550] on div "**********" at bounding box center [756, 393] width 1512 height 787
click at [927, 623] on button "Next" at bounding box center [925, 610] width 64 height 37
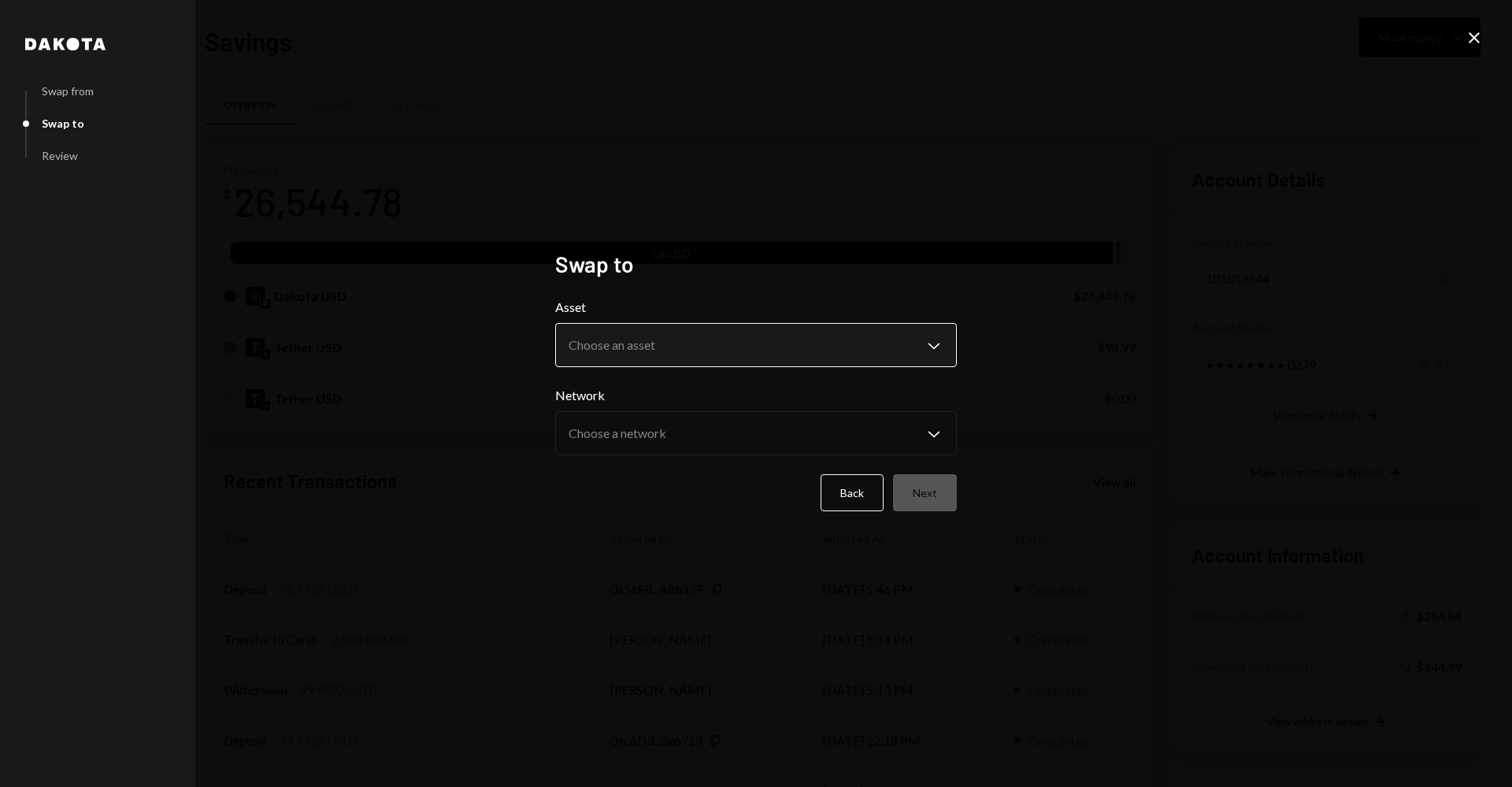
click at [757, 360] on body "U Usher Labs Pty L... Caret Down Home Home Inbox Inbox Activities Transactions …" at bounding box center [756, 393] width 1512 height 787
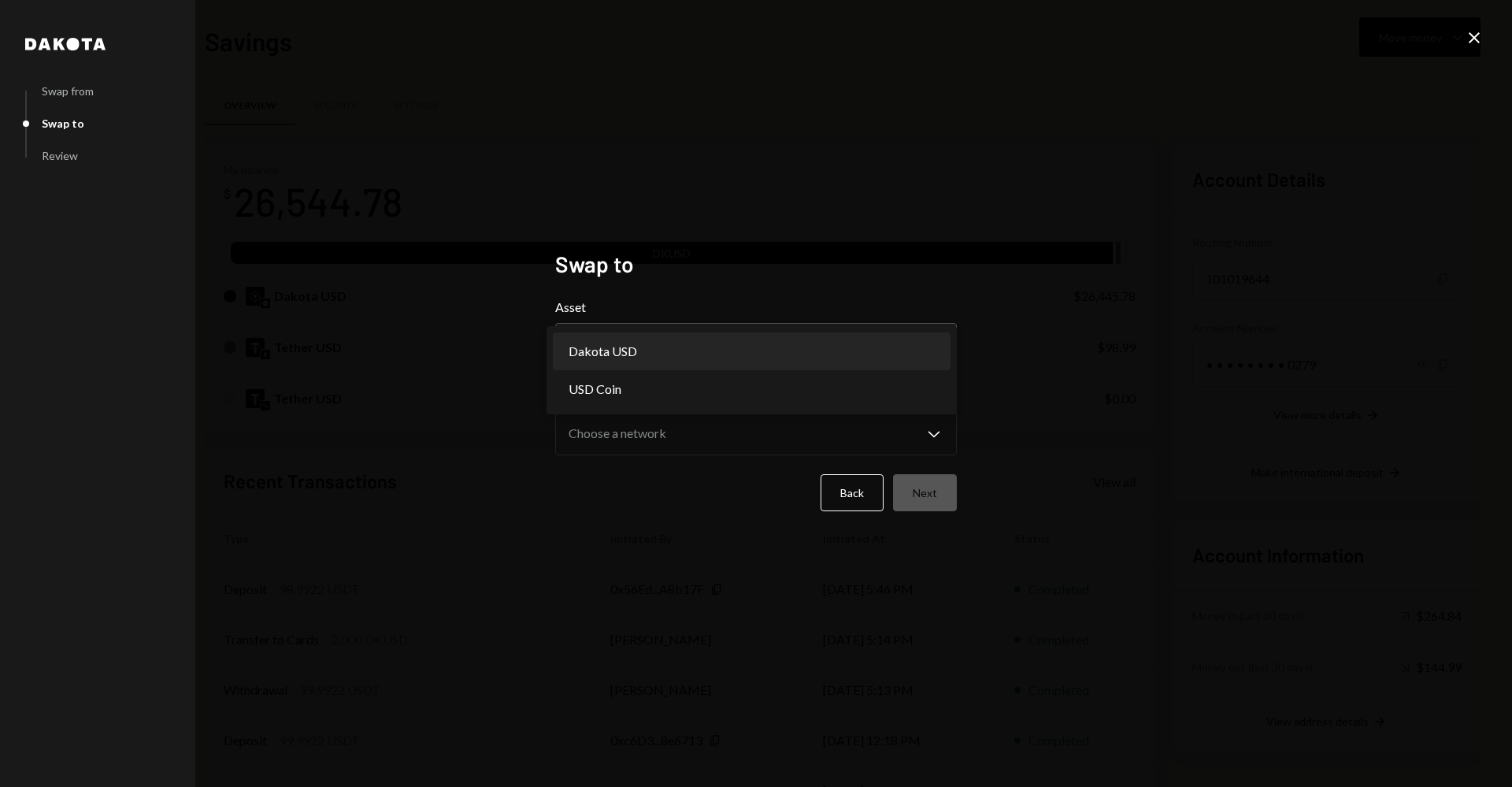
select select "*****"
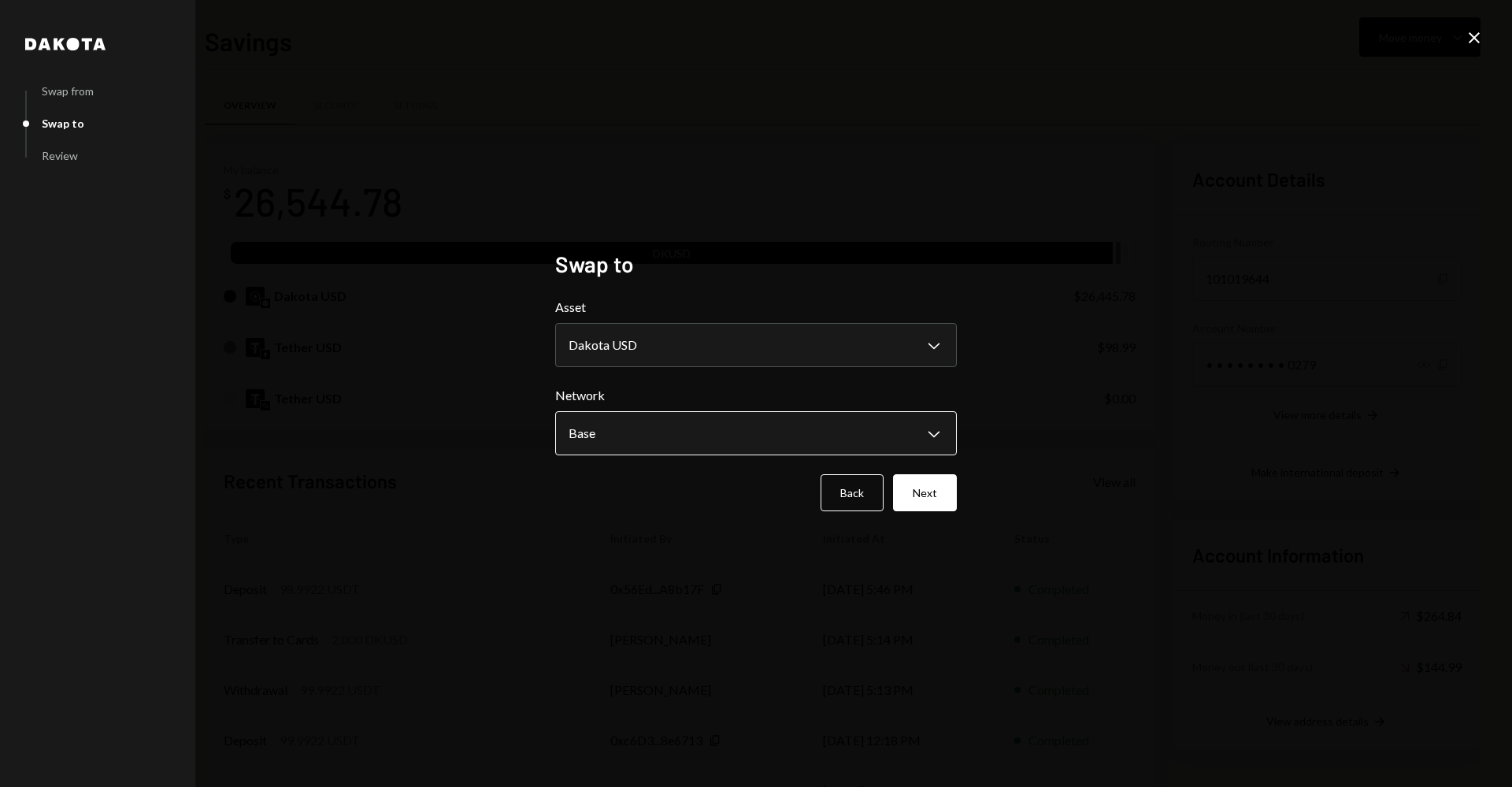
click at [724, 421] on body "U Usher Labs Pty L... Caret Down Home Home Inbox Inbox Activities Transactions …" at bounding box center [756, 393] width 1512 height 787
drag, startPoint x: 713, startPoint y: 497, endPoint x: 769, endPoint y: 503, distance: 56.3
click at [723, 499] on div "Back Next" at bounding box center [756, 492] width 402 height 37
click at [950, 496] on button "Next" at bounding box center [925, 492] width 64 height 37
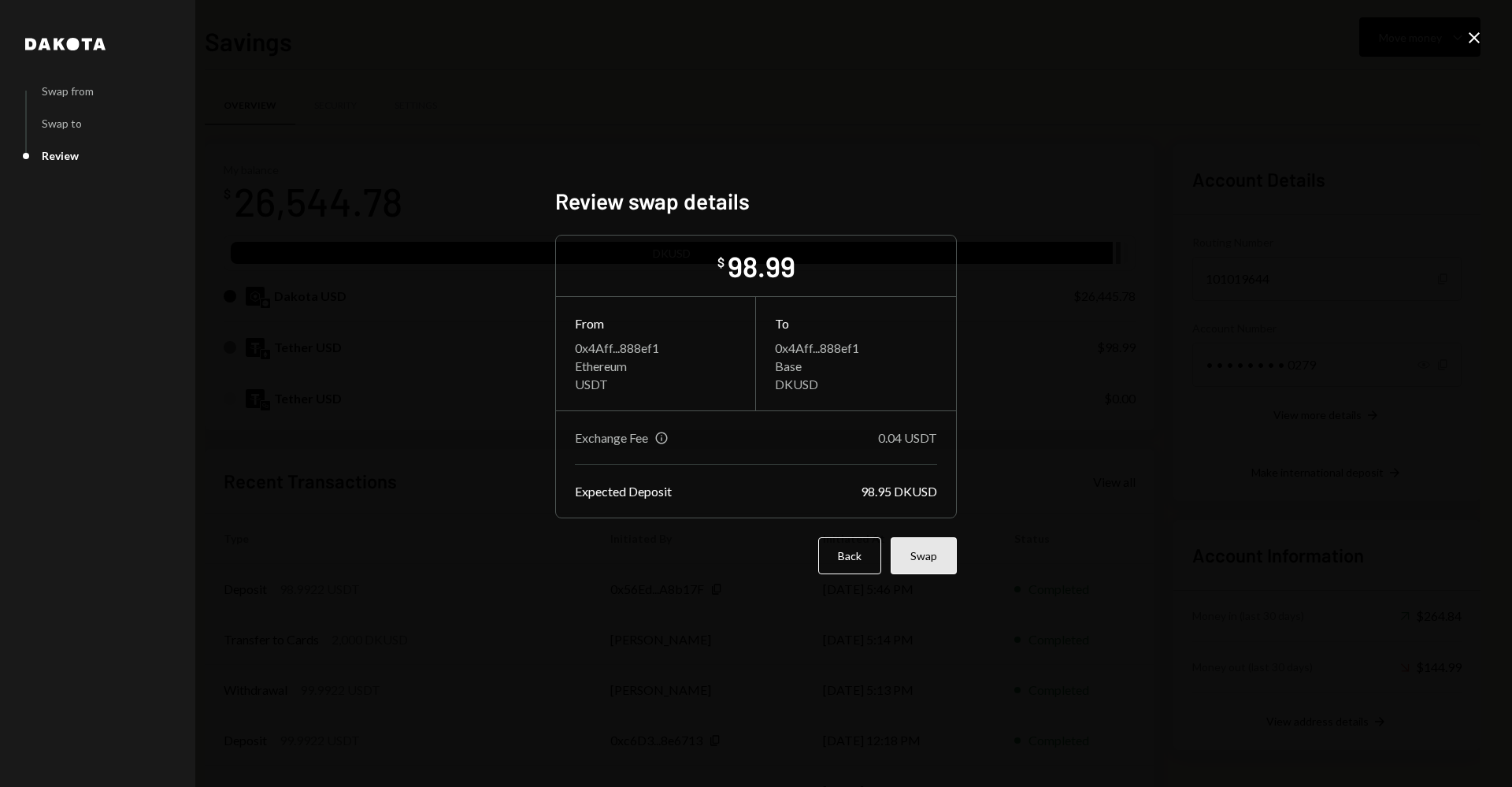
click at [948, 572] on button "Swap" at bounding box center [924, 555] width 66 height 37
